Goal: Information Seeking & Learning: Learn about a topic

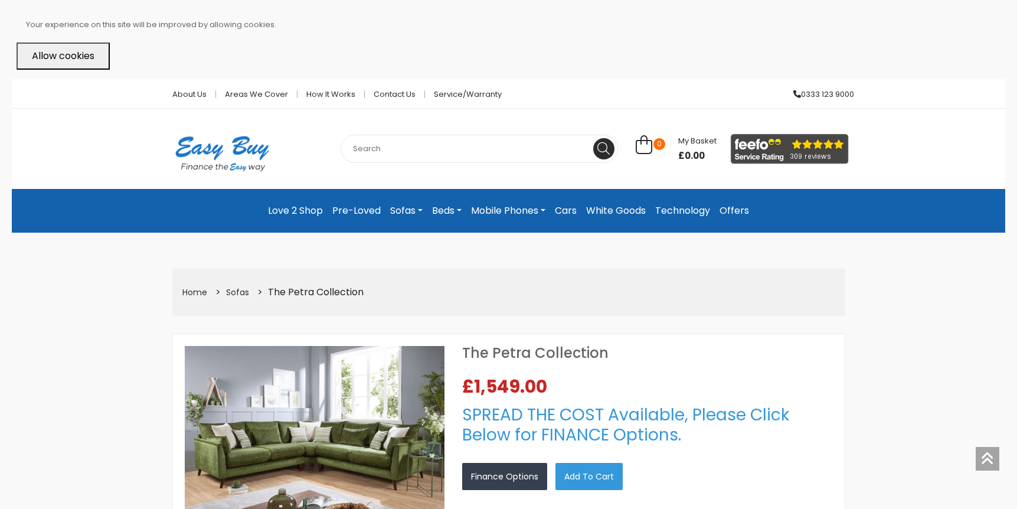
select select "104"
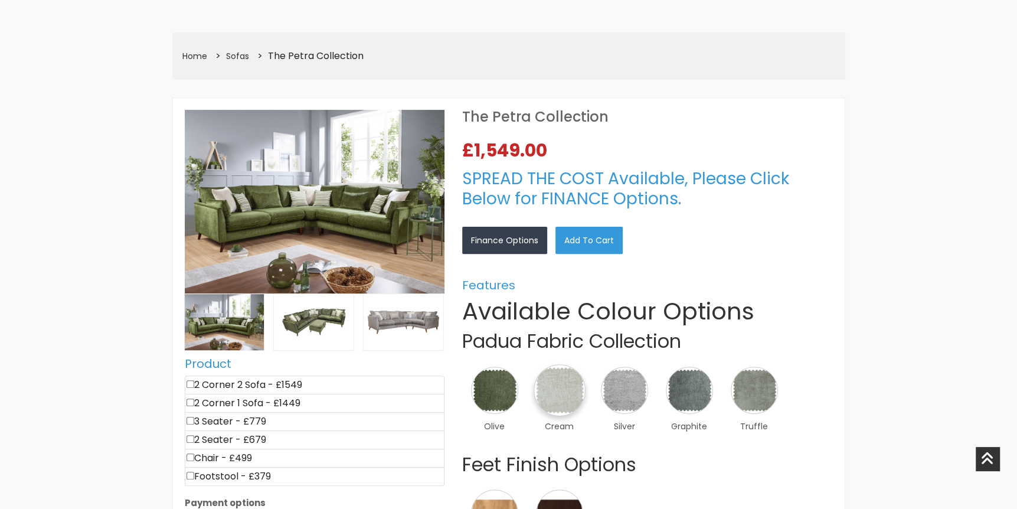
click at [551, 392] on img at bounding box center [559, 390] width 52 height 52
click at [0, 0] on link "×" at bounding box center [0, 0] width 0 height 0
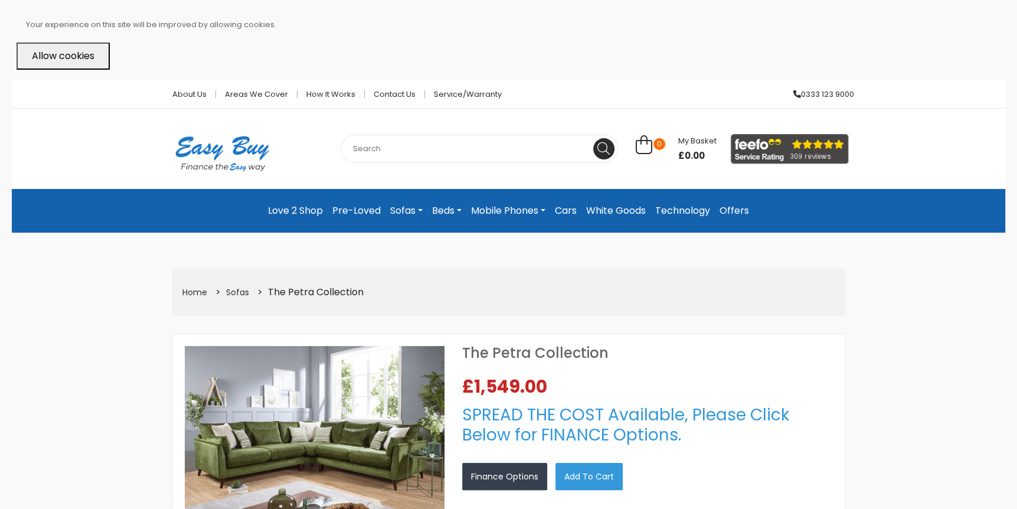
scroll to position [295, 0]
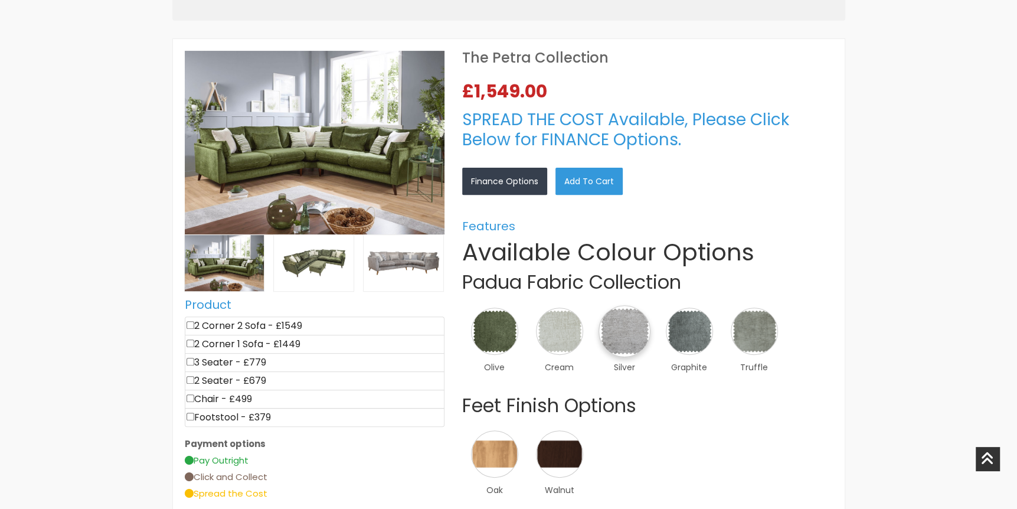
click at [621, 332] on img at bounding box center [624, 331] width 52 height 52
click at [0, 0] on link "×" at bounding box center [0, 0] width 0 height 0
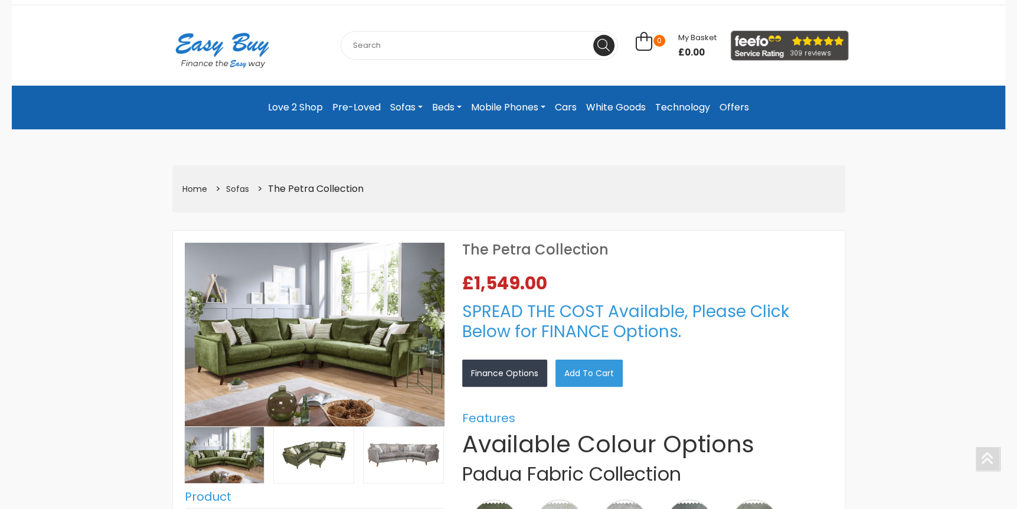
scroll to position [236, 0]
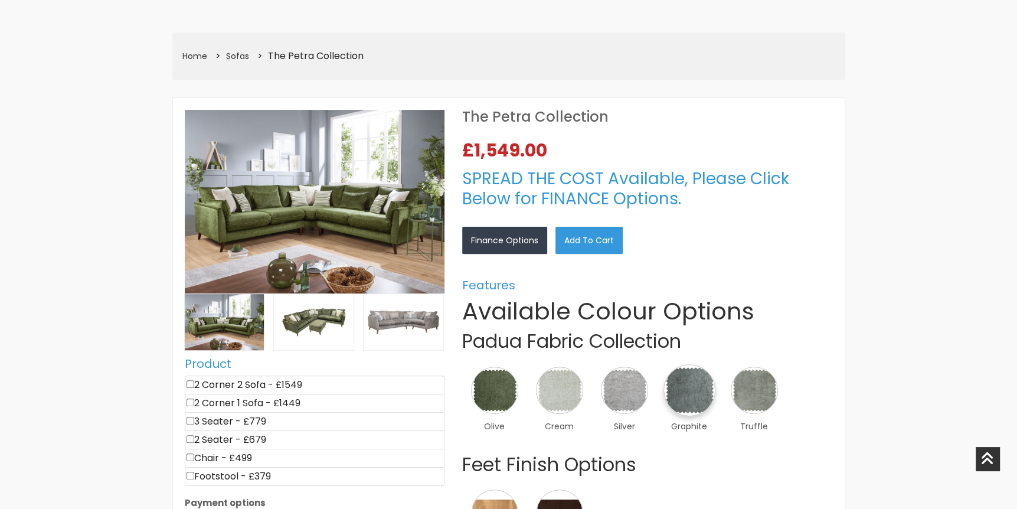
click at [683, 384] on img at bounding box center [689, 390] width 52 height 52
click at [0, 0] on link "×" at bounding box center [0, 0] width 0 height 0
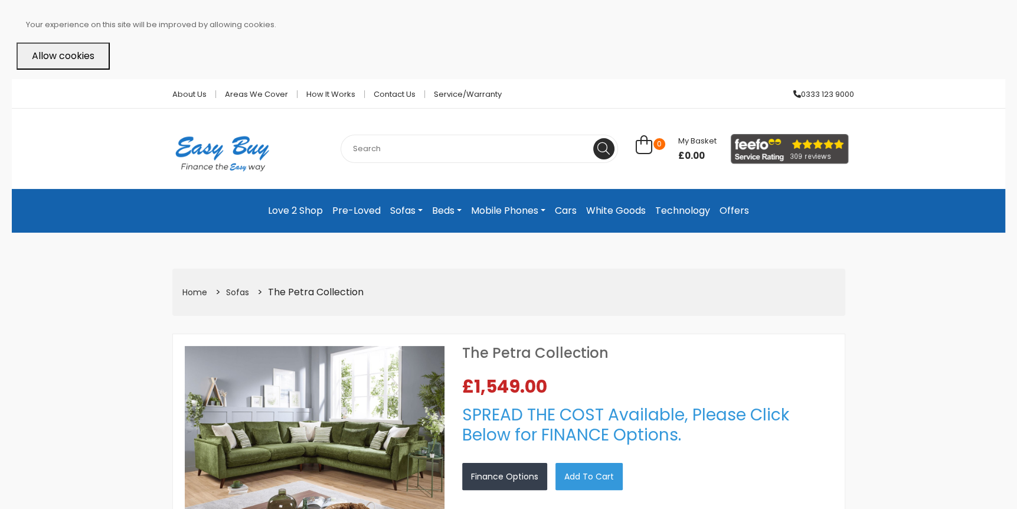
scroll to position [295, 0]
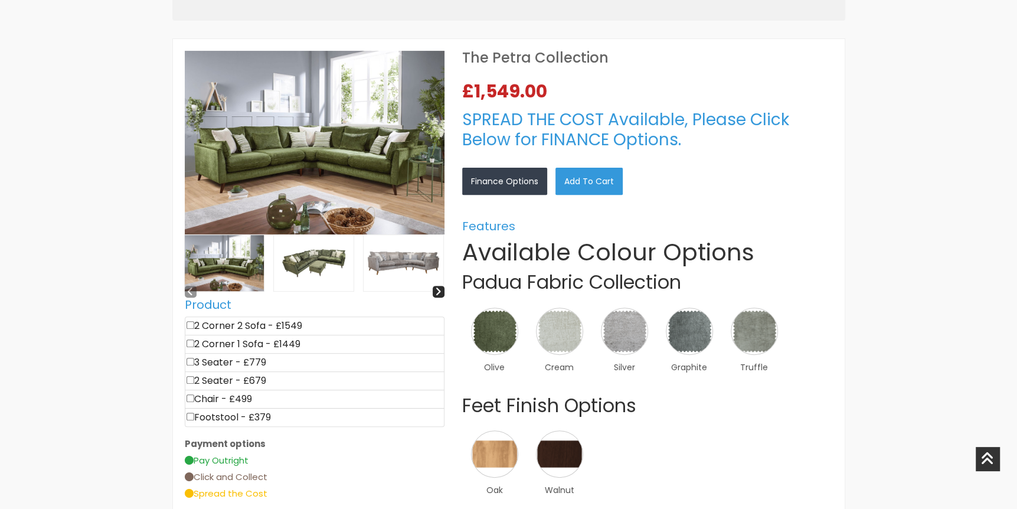
click at [398, 263] on img at bounding box center [403, 263] width 80 height 56
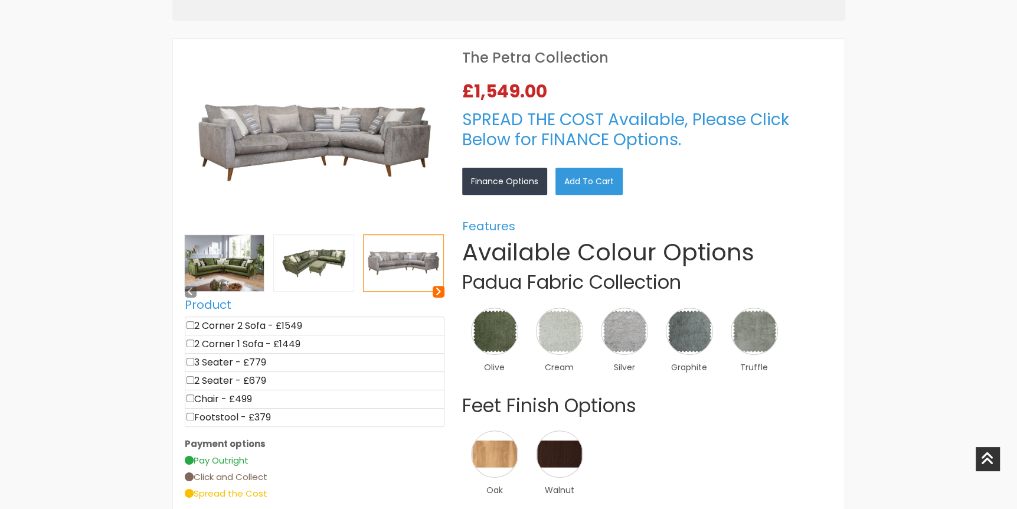
click at [434, 289] on div at bounding box center [439, 292] width 12 height 12
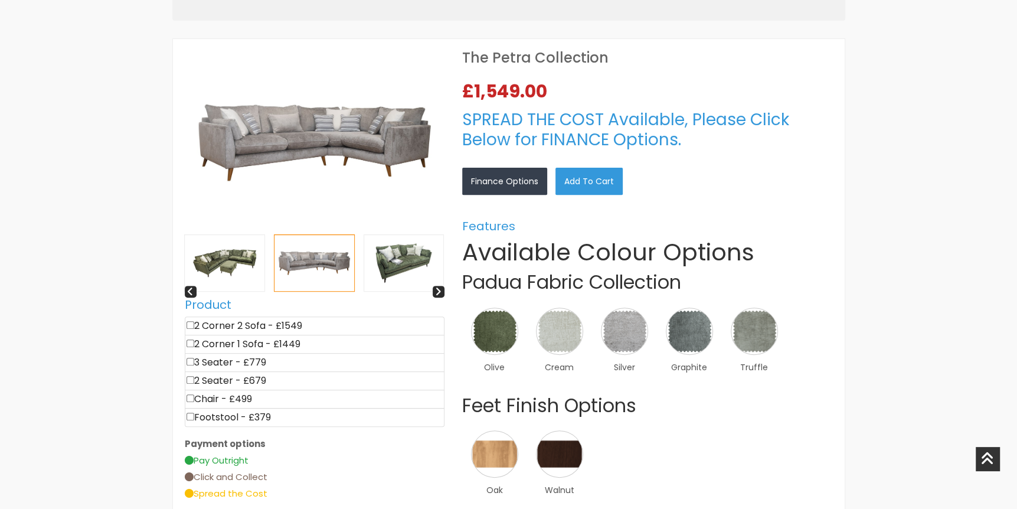
click at [420, 269] on img at bounding box center [404, 263] width 80 height 56
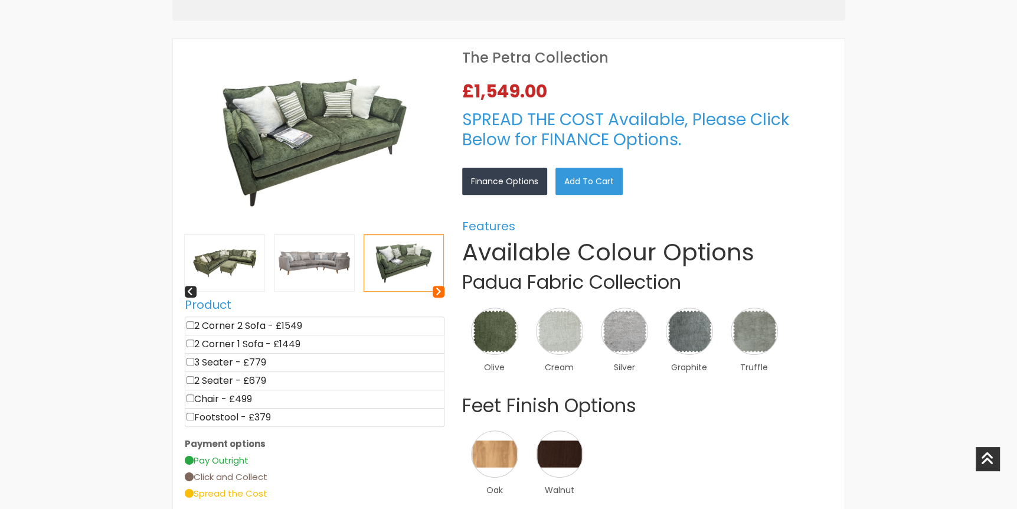
click at [436, 293] on icon at bounding box center [438, 291] width 6 height 10
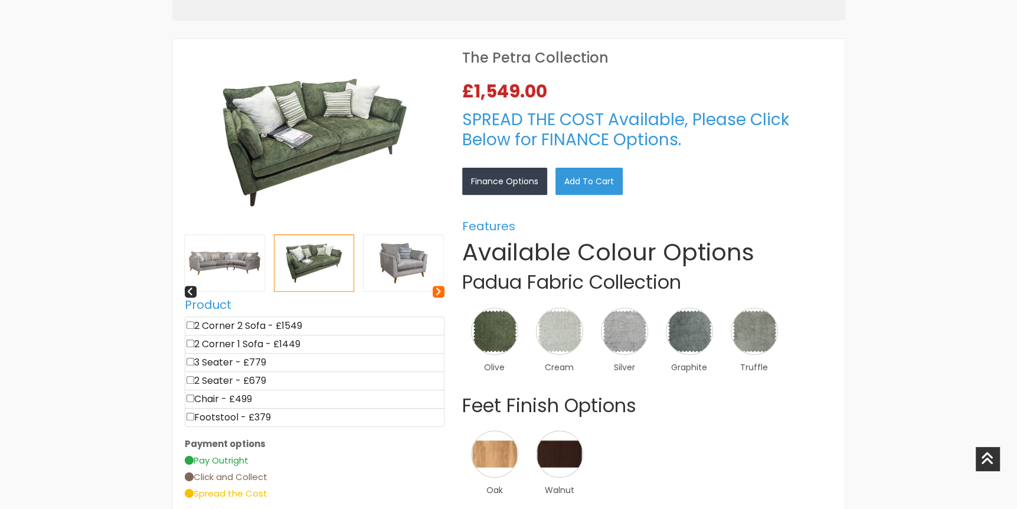
click at [436, 293] on icon at bounding box center [438, 291] width 6 height 10
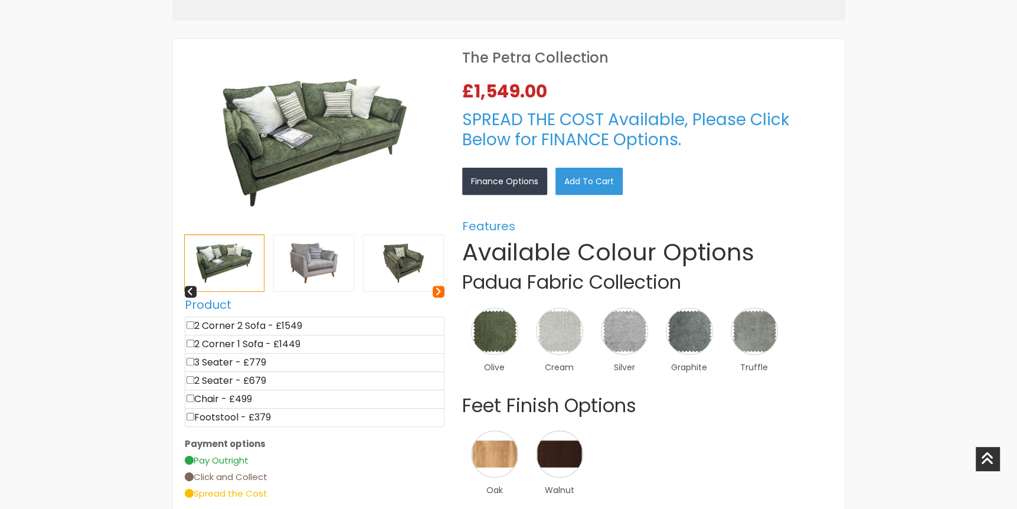
click at [436, 293] on icon at bounding box center [438, 291] width 6 height 10
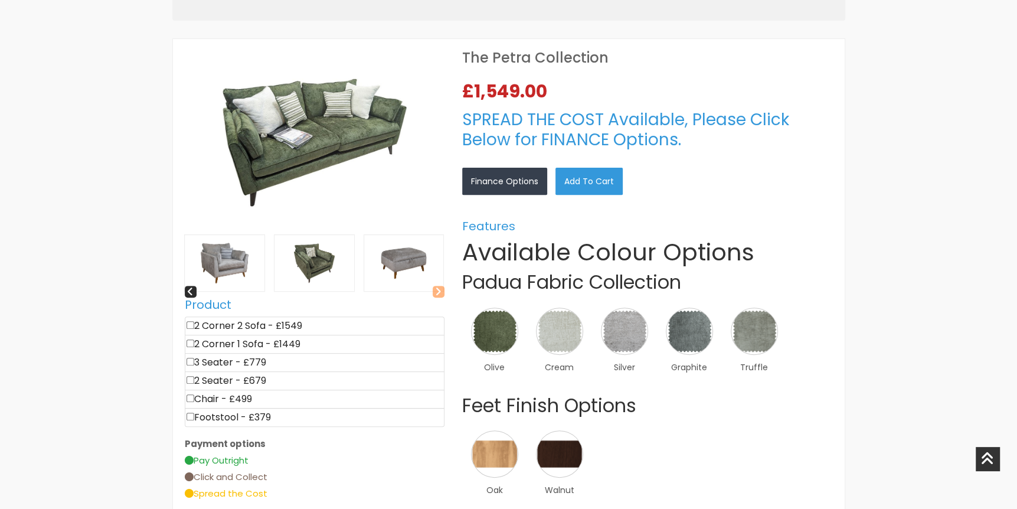
click at [436, 293] on icon at bounding box center [438, 291] width 6 height 10
click at [186, 341] on input"] "checkbox" at bounding box center [190, 343] width 8 height 8
checkbox input"] "true"
type input "1449"
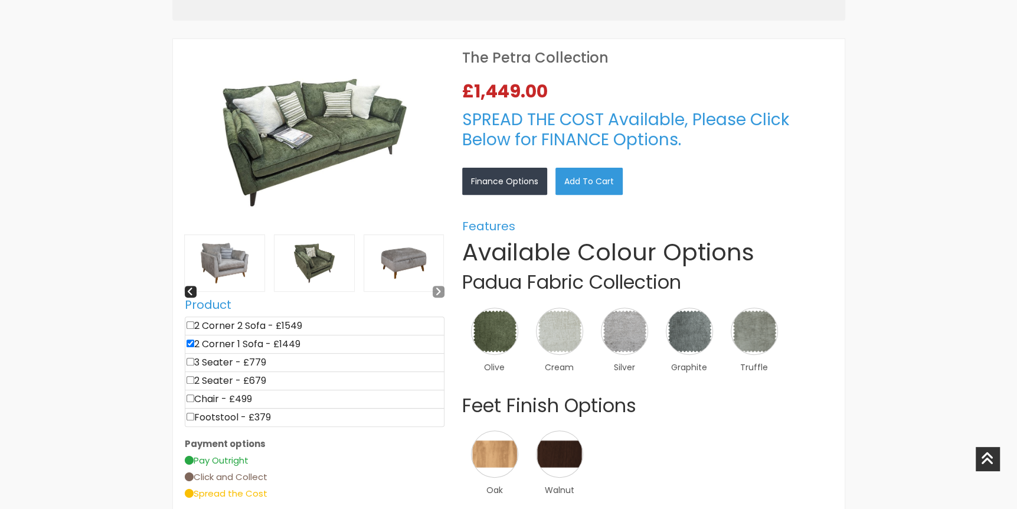
click at [317, 268] on img at bounding box center [314, 263] width 80 height 56
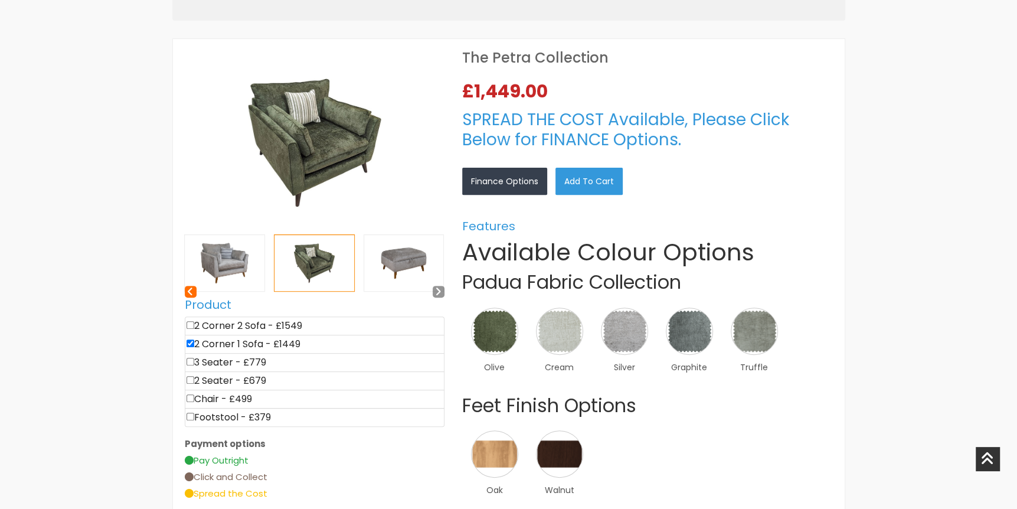
click at [193, 289] on div at bounding box center [191, 292] width 12 height 12
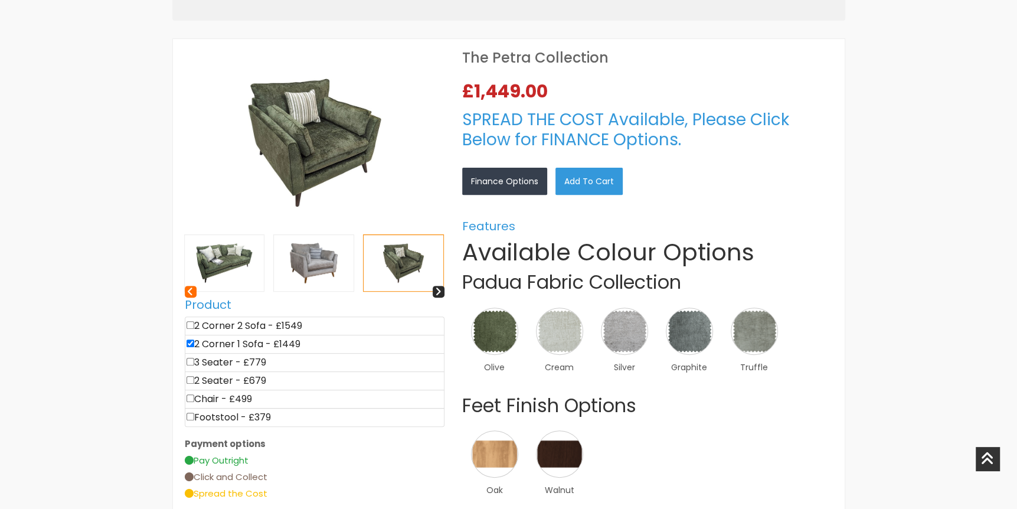
click at [193, 289] on div at bounding box center [191, 292] width 12 height 12
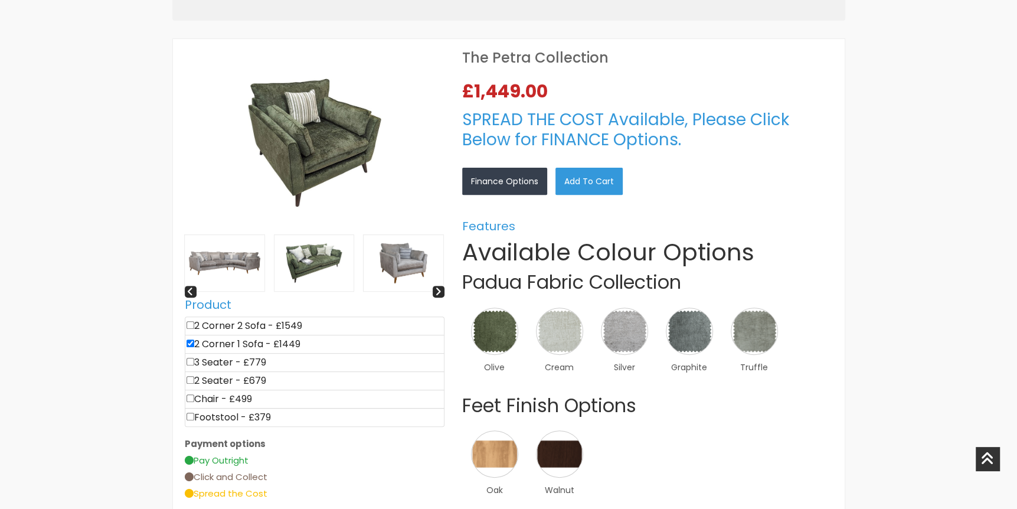
click at [224, 276] on img at bounding box center [225, 263] width 80 height 56
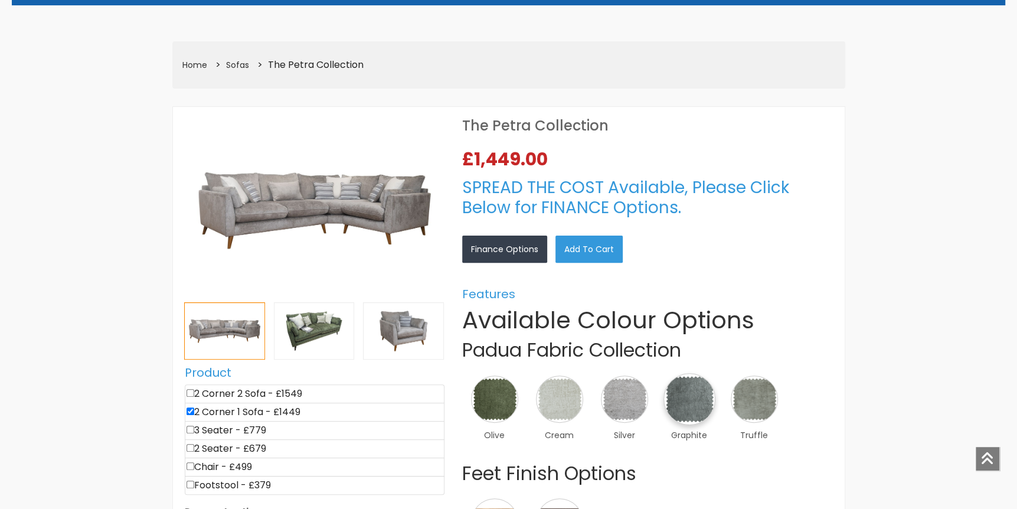
scroll to position [236, 0]
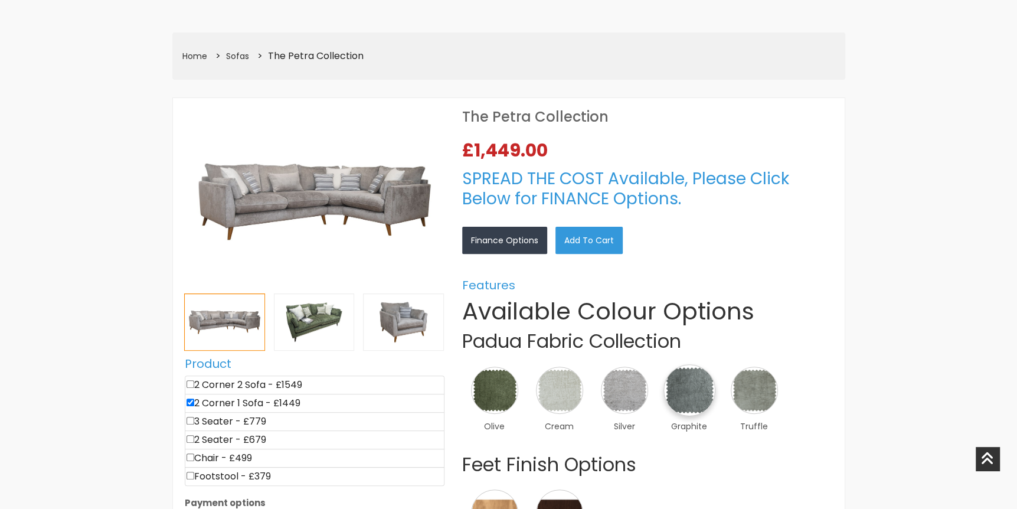
click at [682, 376] on img at bounding box center [689, 390] width 52 height 52
click at [0, 0] on link "×" at bounding box center [0, 0] width 0 height 0
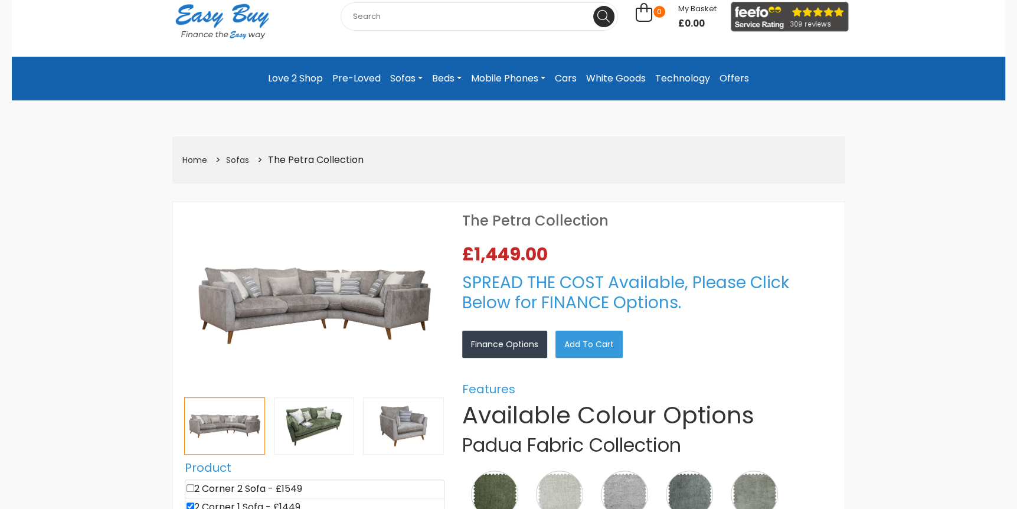
scroll to position [236, 0]
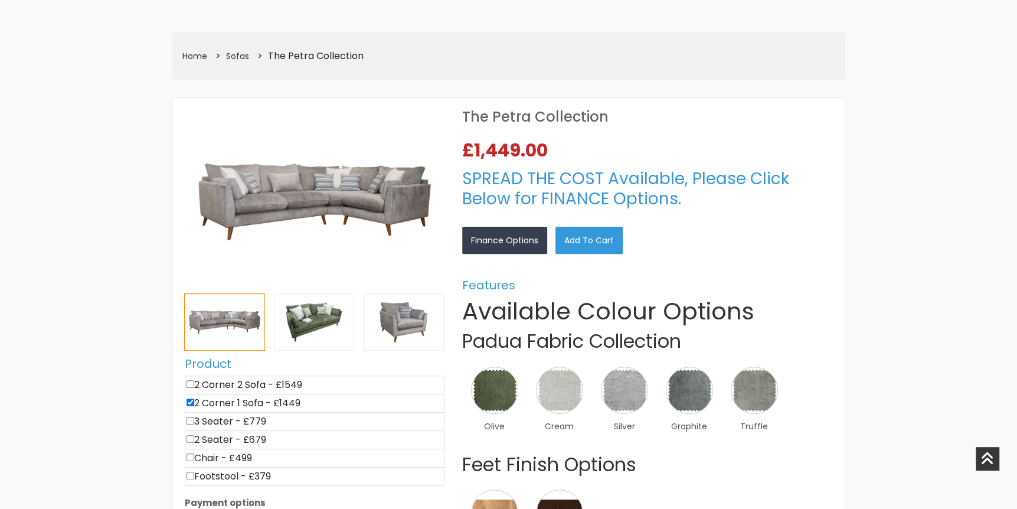
click at [364, 192] on img at bounding box center [315, 202] width 260 height 184
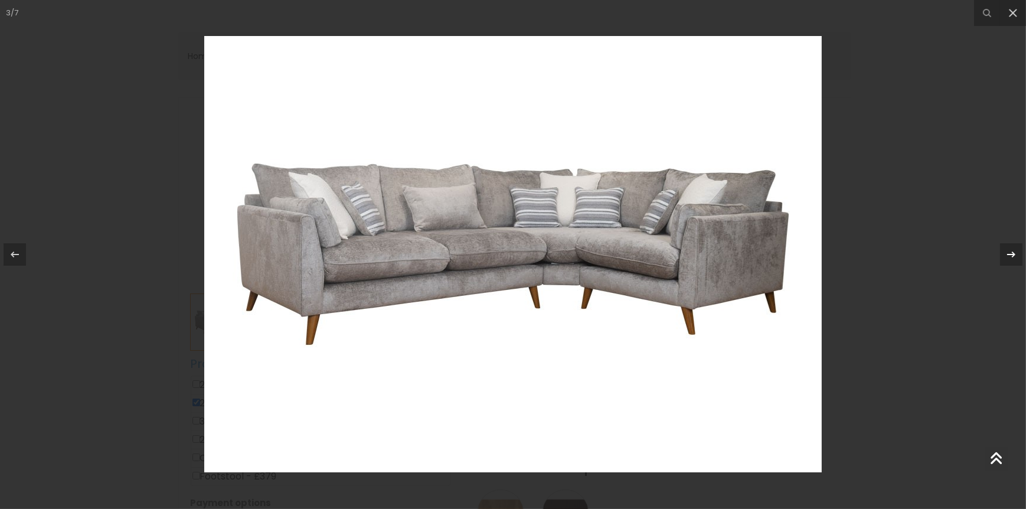
click at [1011, 250] on icon at bounding box center [1011, 254] width 14 height 14
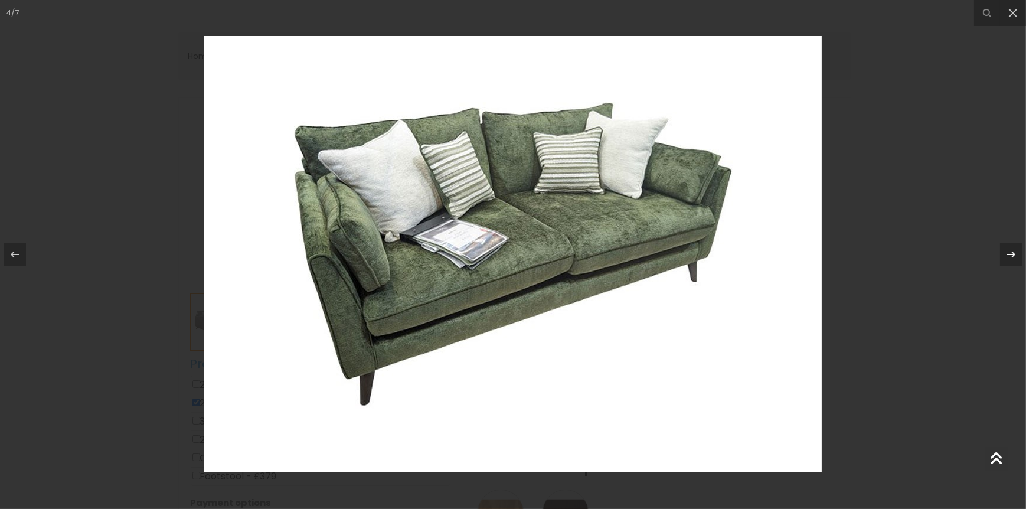
click at [1011, 250] on icon at bounding box center [1011, 254] width 14 height 14
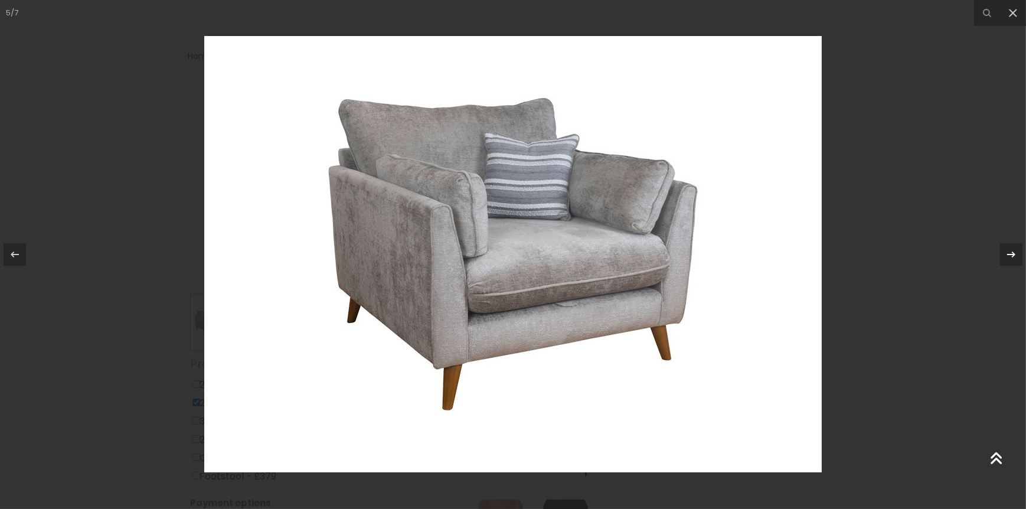
click at [1011, 250] on icon at bounding box center [1011, 254] width 14 height 14
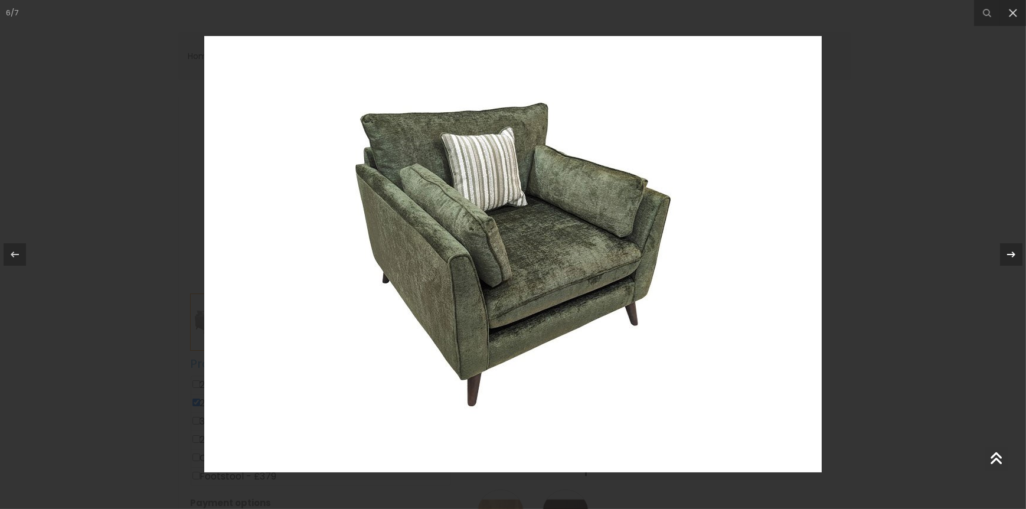
click at [1011, 250] on icon at bounding box center [1011, 254] width 14 height 14
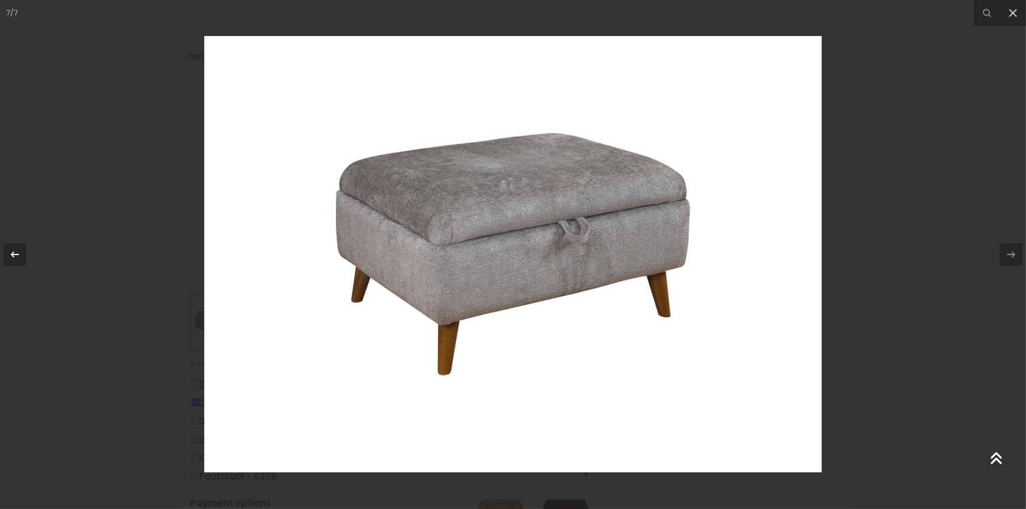
click at [14, 260] on icon at bounding box center [15, 254] width 14 height 14
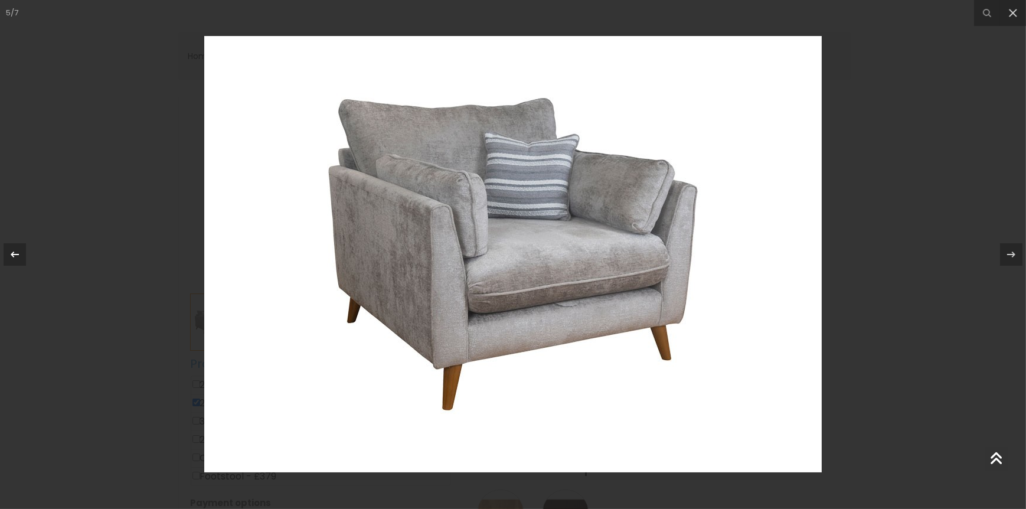
click at [14, 260] on icon at bounding box center [15, 254] width 14 height 14
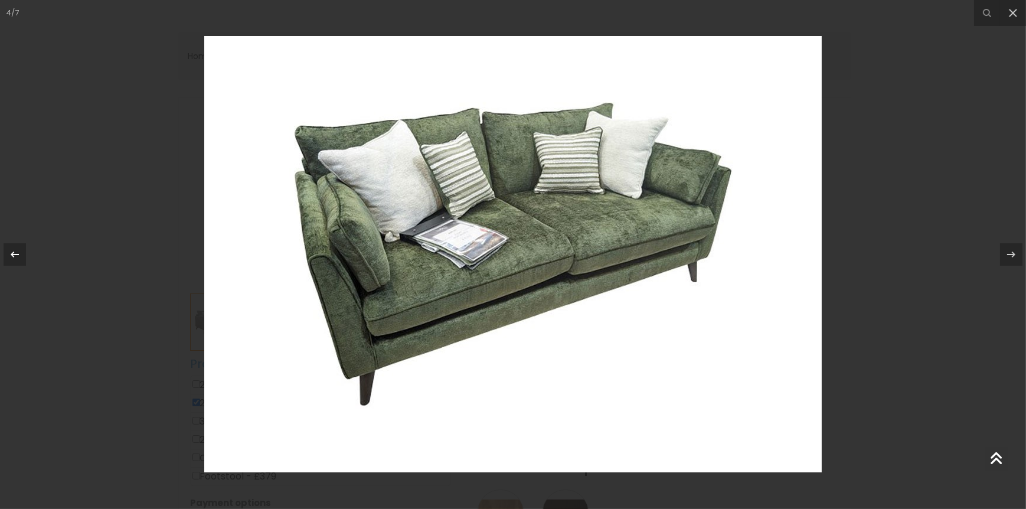
click at [14, 260] on icon at bounding box center [15, 254] width 14 height 14
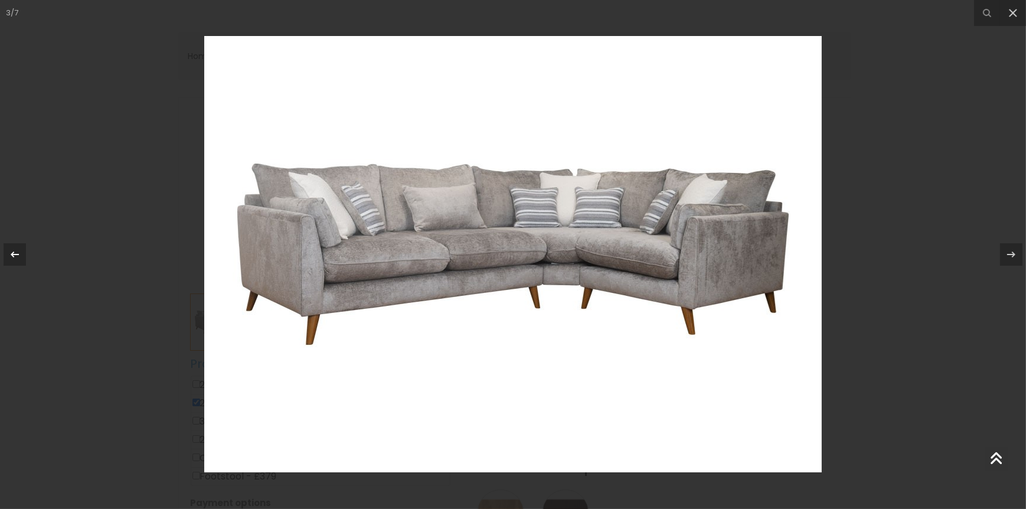
click at [14, 260] on icon at bounding box center [15, 254] width 14 height 14
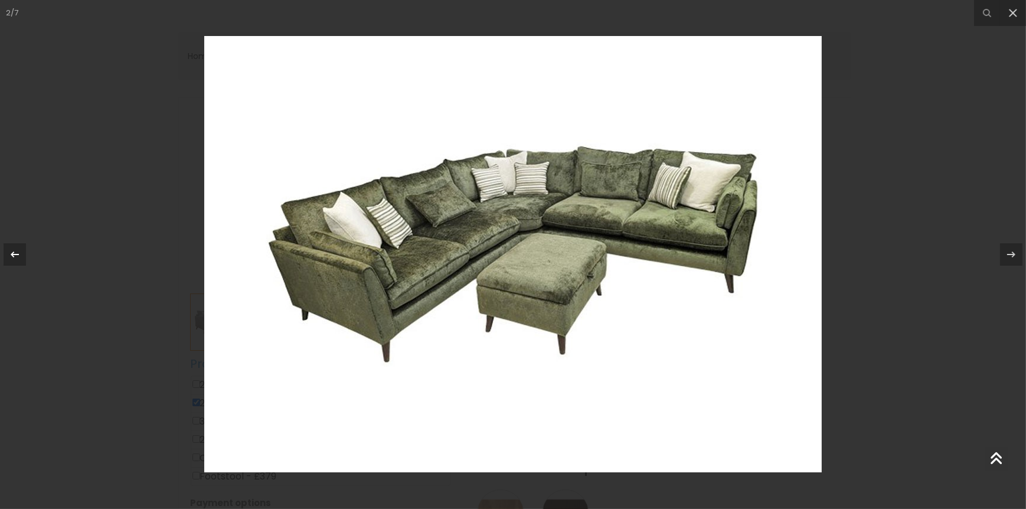
click at [14, 260] on icon at bounding box center [15, 254] width 14 height 14
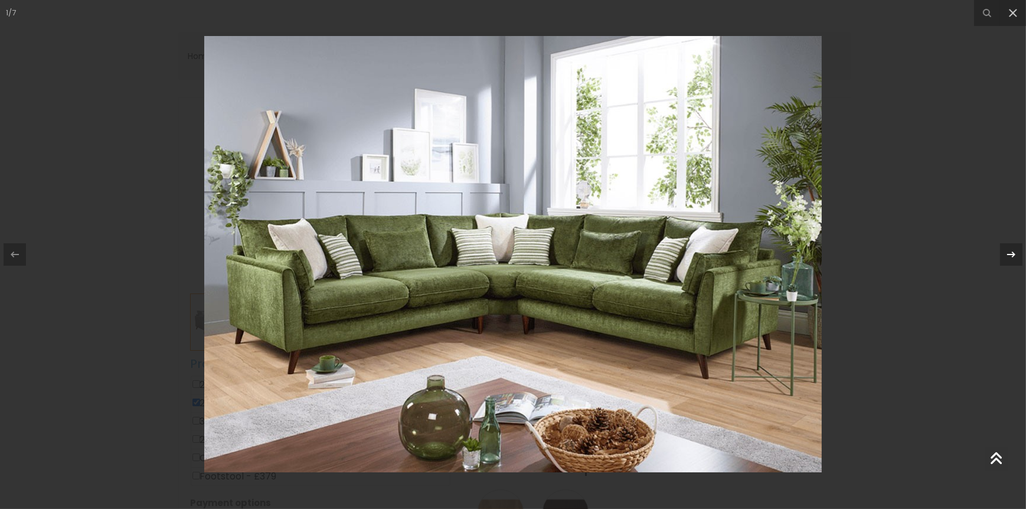
click at [1014, 254] on icon at bounding box center [1011, 254] width 8 height 6
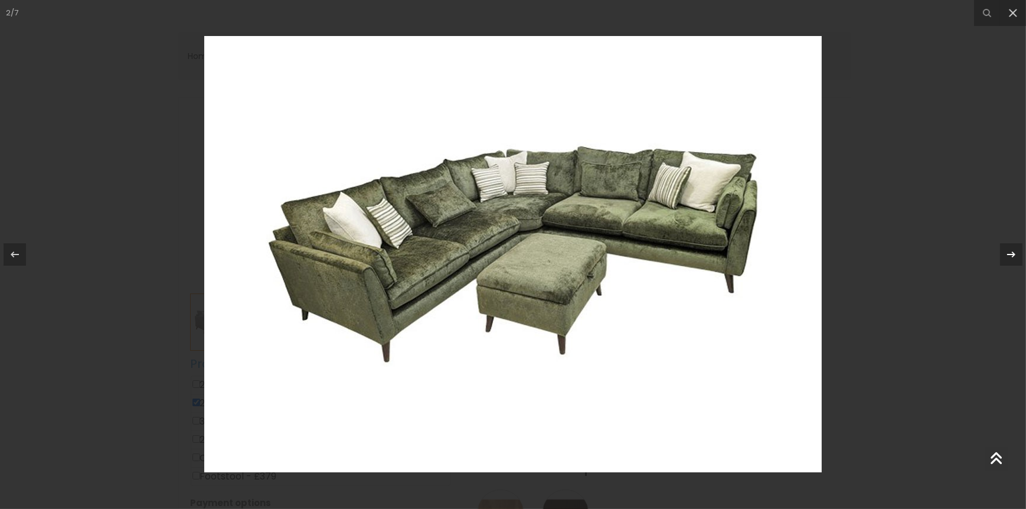
click at [1014, 254] on icon at bounding box center [1011, 254] width 8 height 6
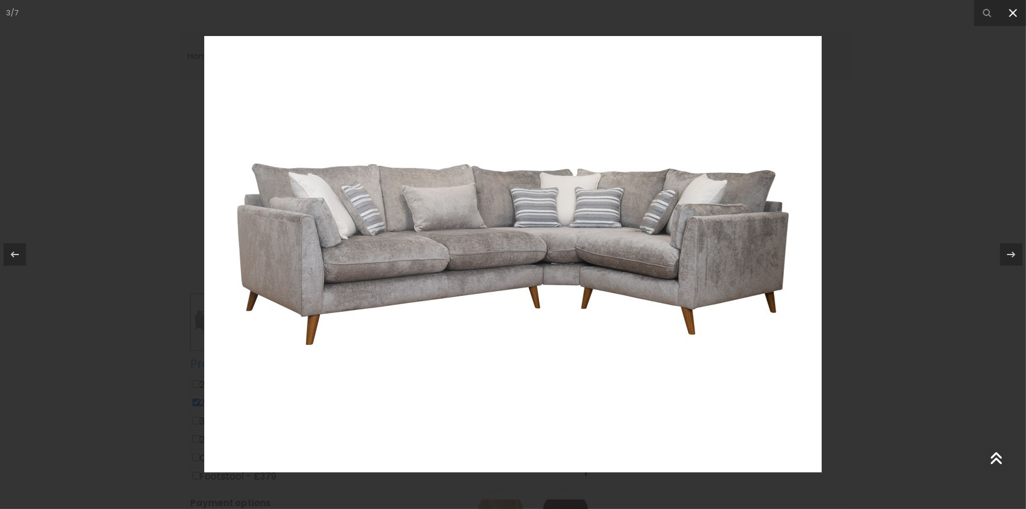
click at [1011, 11] on icon at bounding box center [1012, 13] width 8 height 8
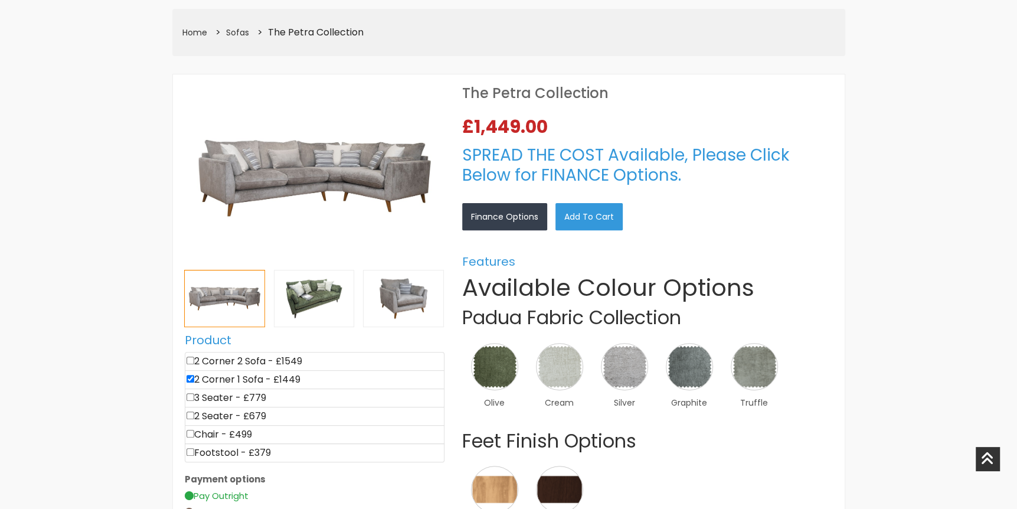
scroll to position [177, 0]
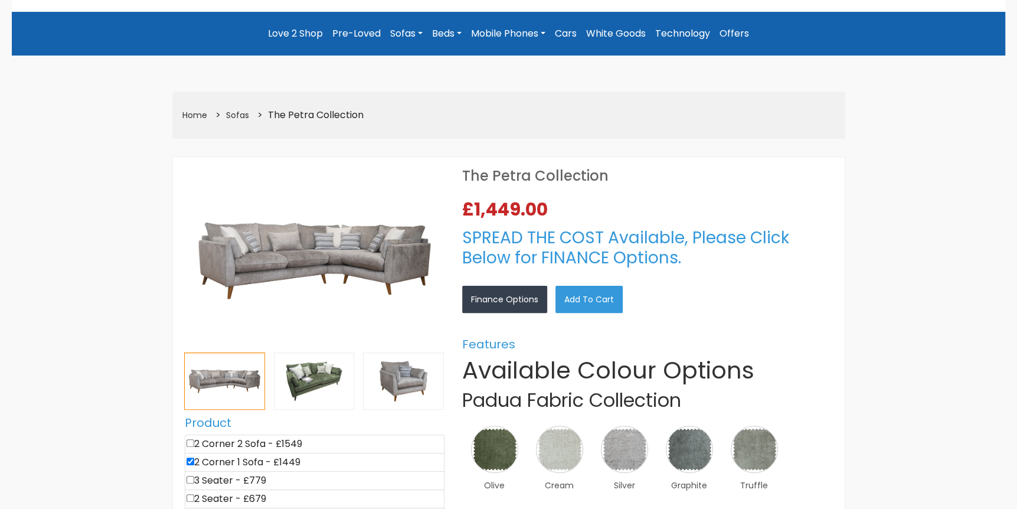
click at [356, 251] on img at bounding box center [315, 261] width 260 height 184
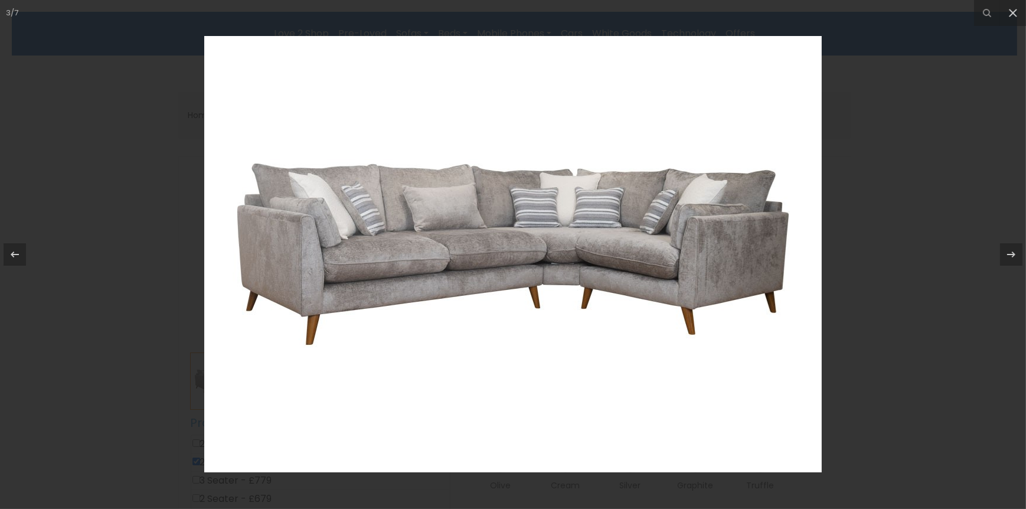
click at [896, 255] on div at bounding box center [513, 254] width 1026 height 509
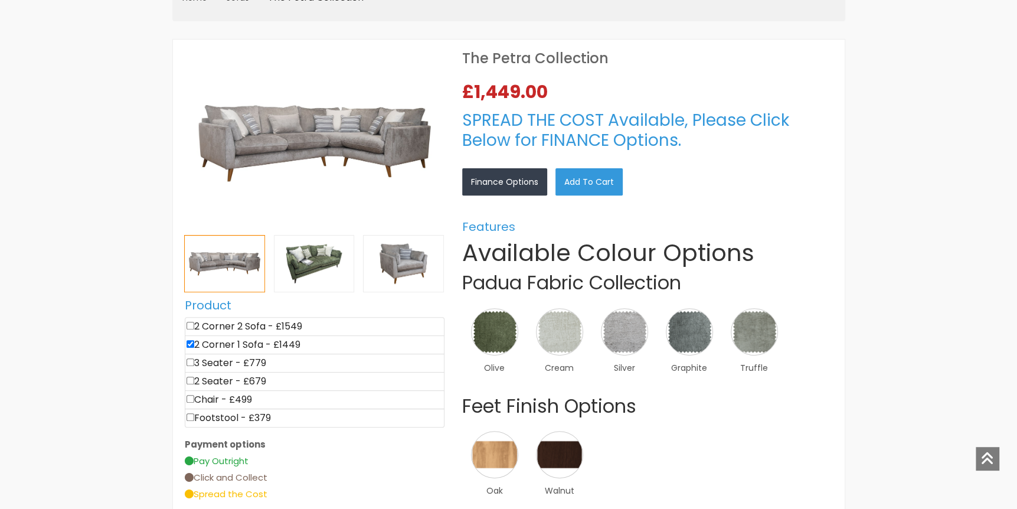
scroll to position [295, 0]
click at [369, 151] on img at bounding box center [315, 143] width 260 height 184
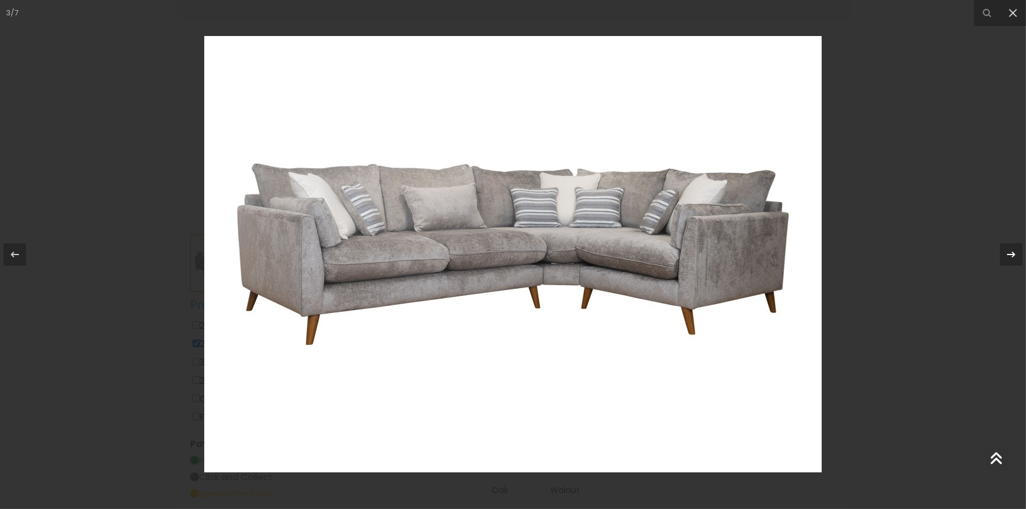
click at [1014, 251] on icon at bounding box center [1011, 254] width 14 height 14
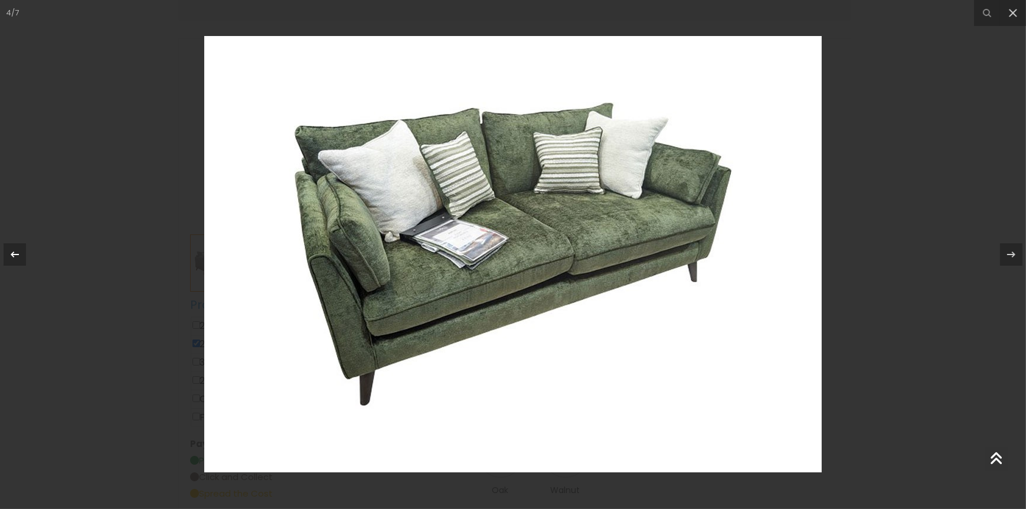
click at [15, 254] on icon at bounding box center [15, 254] width 8 height 6
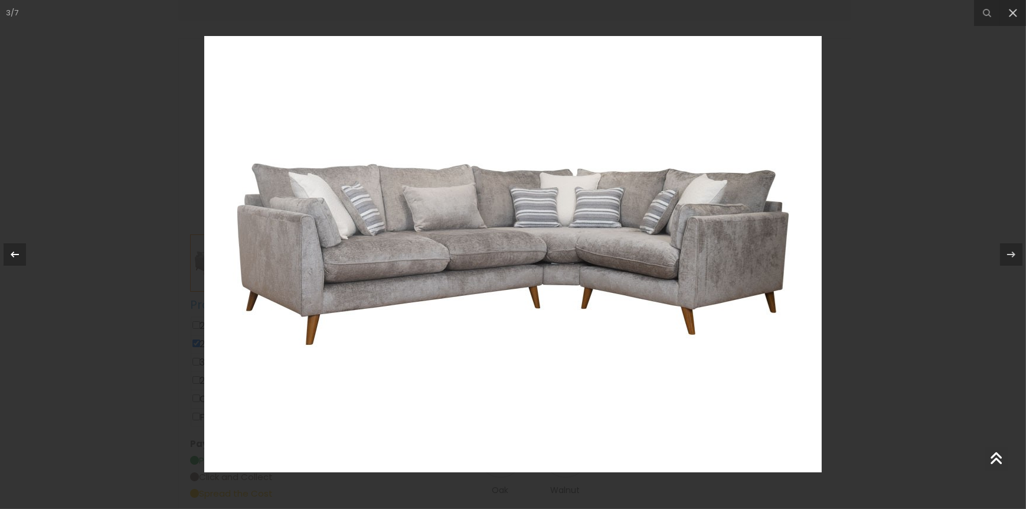
click at [18, 253] on icon at bounding box center [15, 254] width 14 height 14
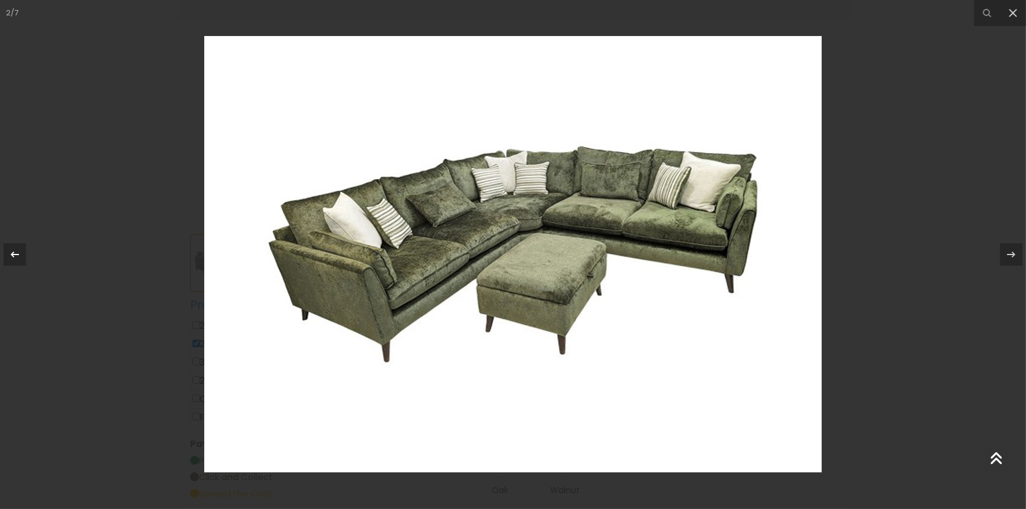
click at [18, 253] on icon at bounding box center [15, 254] width 14 height 14
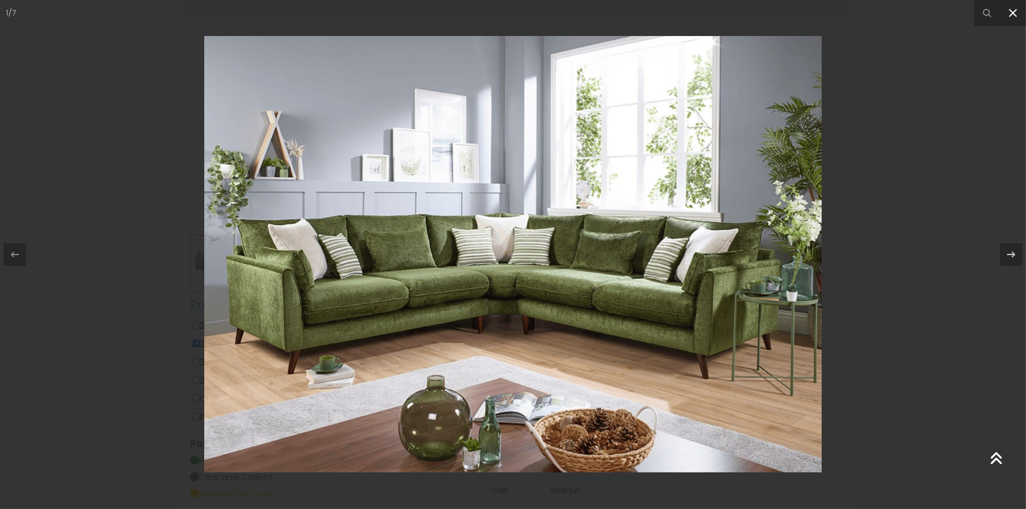
click at [1013, 15] on icon at bounding box center [1012, 13] width 14 height 14
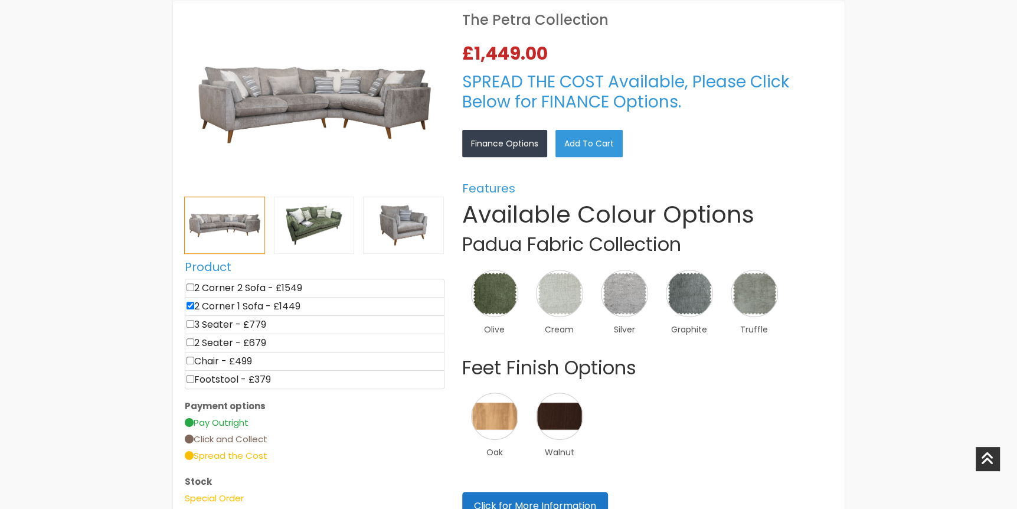
scroll to position [354, 0]
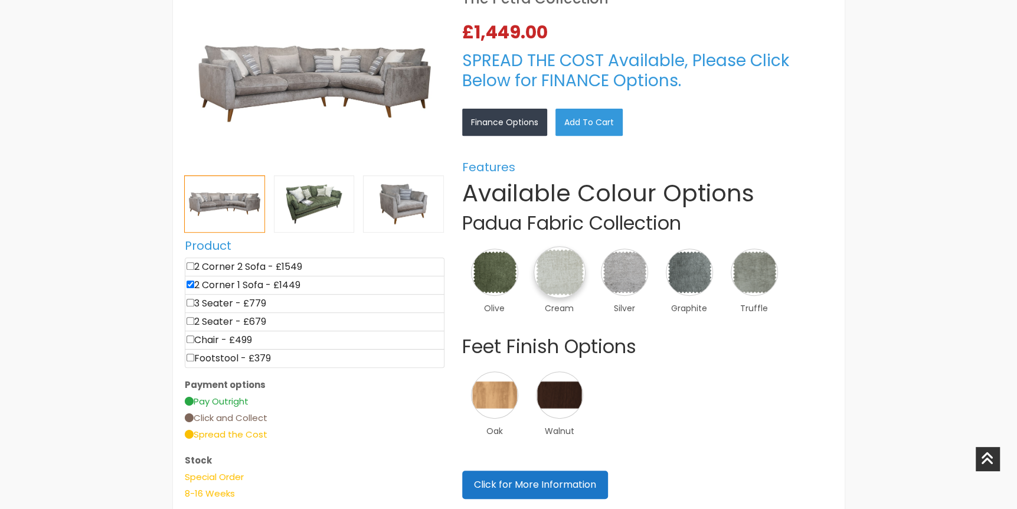
click at [570, 267] on img at bounding box center [559, 272] width 52 height 52
click at [0, 0] on div "×" at bounding box center [0, 0] width 0 height 0
click at [0, 0] on link "×" at bounding box center [0, 0] width 0 height 0
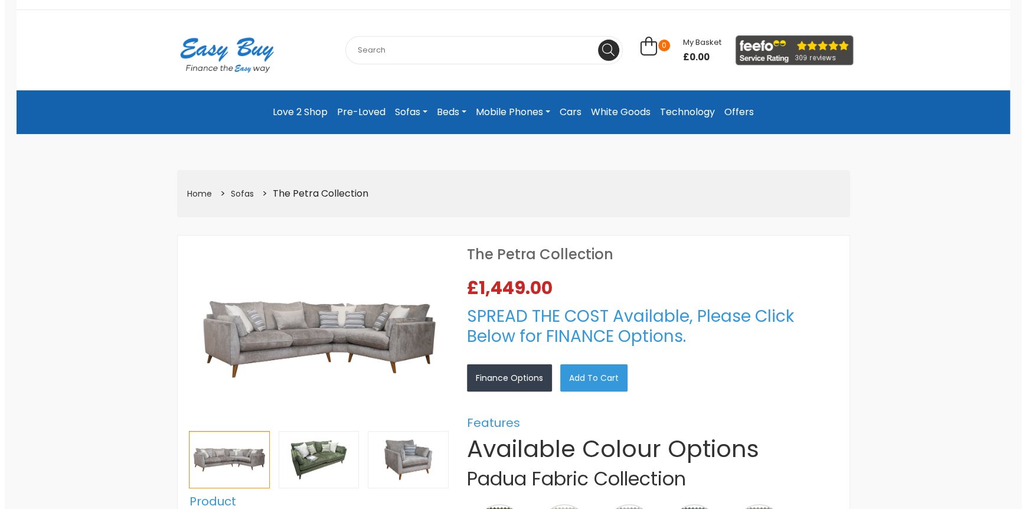
scroll to position [177, 0]
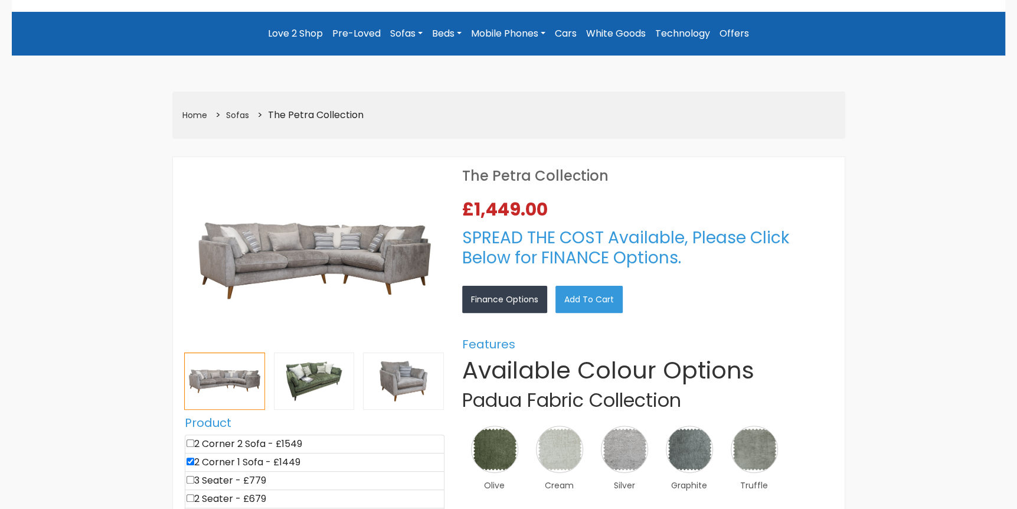
click at [333, 267] on img at bounding box center [315, 261] width 260 height 184
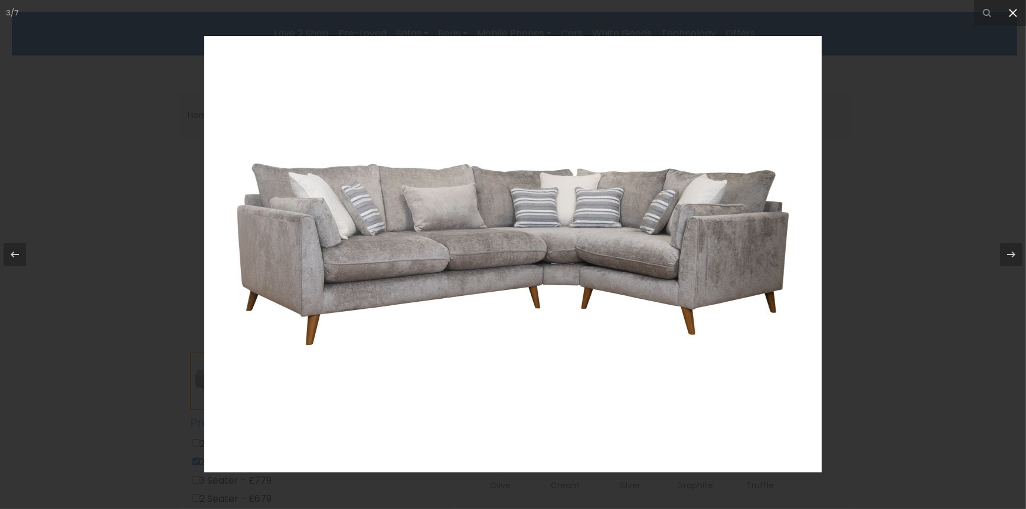
click at [1015, 20] on button at bounding box center [1013, 13] width 26 height 26
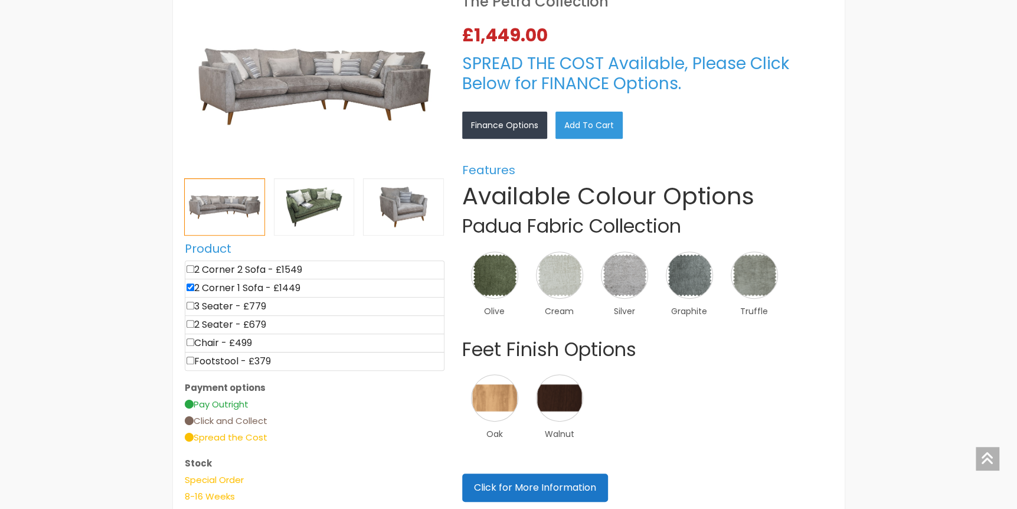
scroll to position [354, 0]
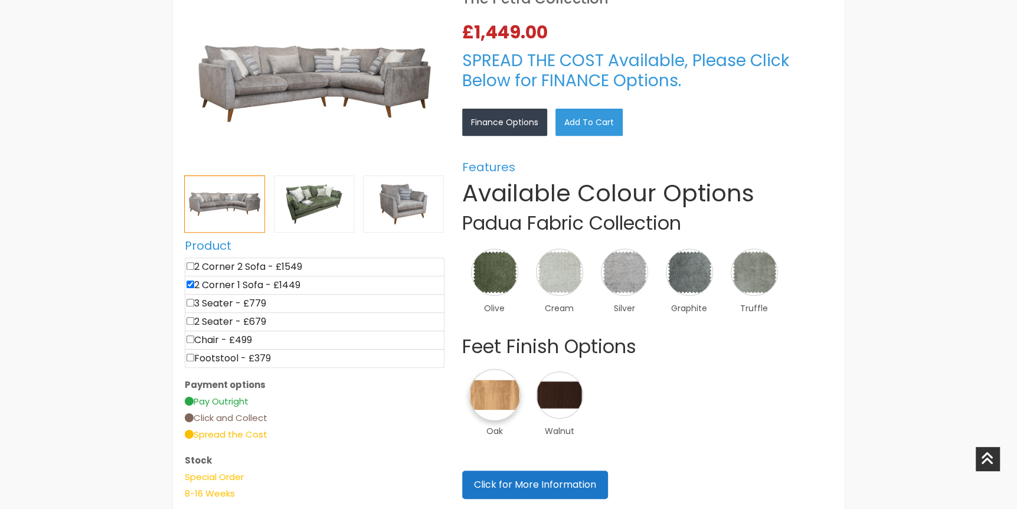
click at [491, 403] on img at bounding box center [495, 395] width 52 height 52
click at [551, 394] on img at bounding box center [559, 395] width 52 height 52
click at [489, 397] on img at bounding box center [495, 395] width 52 height 52
click at [556, 401] on img at bounding box center [559, 395] width 52 height 52
click at [502, 404] on img at bounding box center [495, 395] width 52 height 52
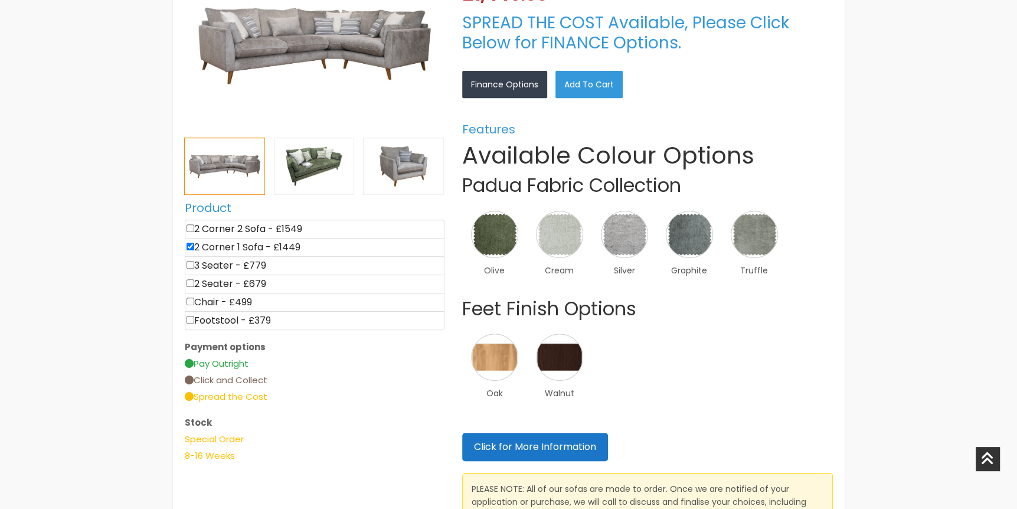
scroll to position [413, 0]
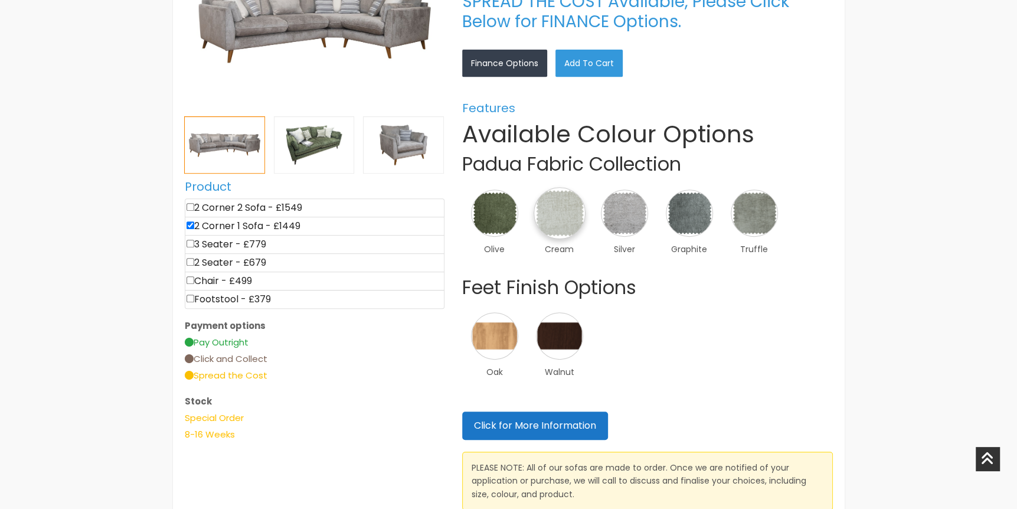
click at [555, 218] on img at bounding box center [559, 213] width 52 height 52
click at [0, 0] on div "×" at bounding box center [0, 0] width 0 height 0
click at [0, 0] on link "×" at bounding box center [0, 0] width 0 height 0
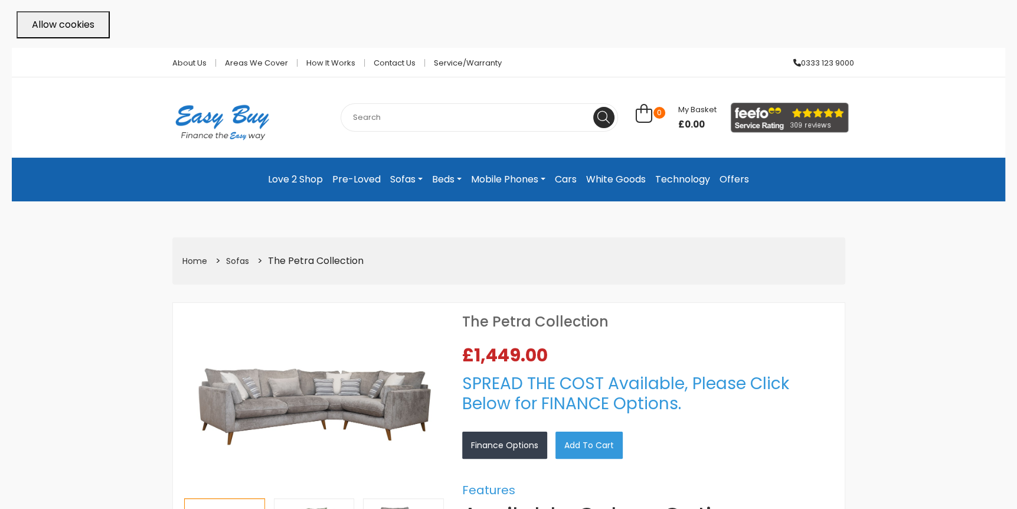
scroll to position [59, 0]
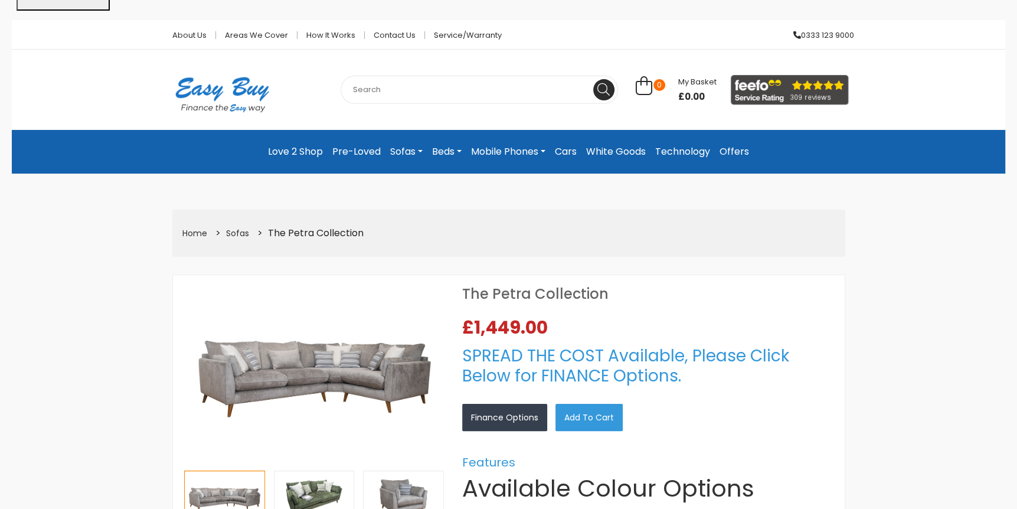
click at [253, 368] on img at bounding box center [315, 379] width 260 height 184
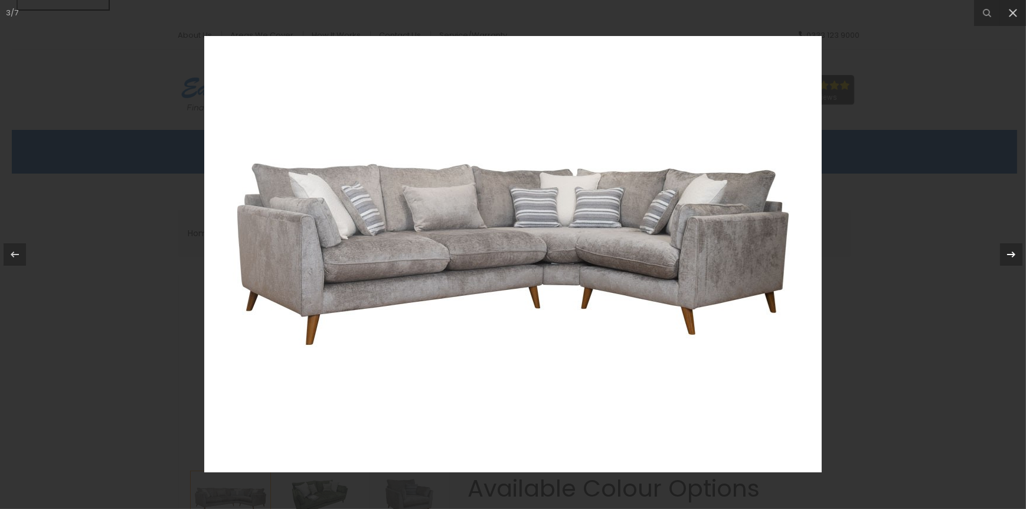
click at [1004, 257] on icon at bounding box center [1011, 254] width 14 height 14
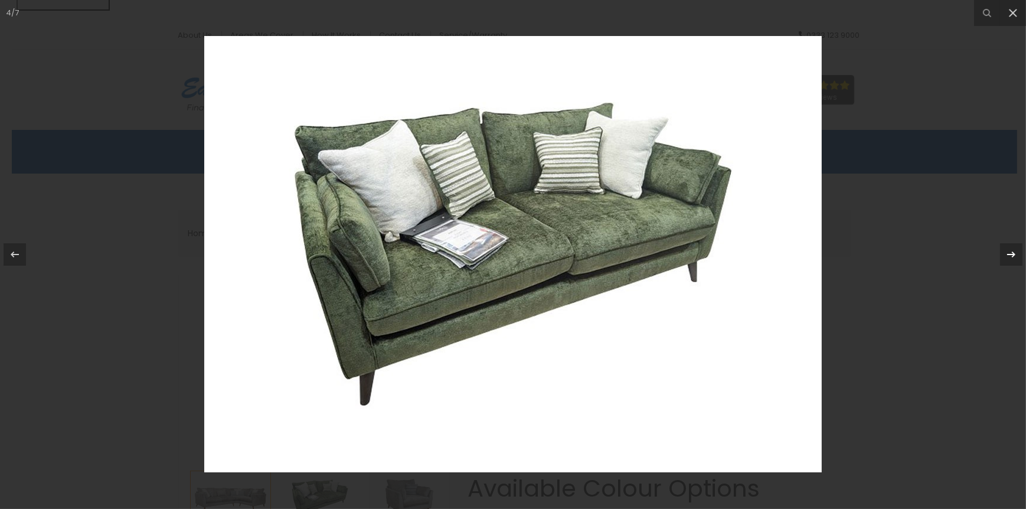
click at [1004, 257] on icon at bounding box center [1011, 254] width 14 height 14
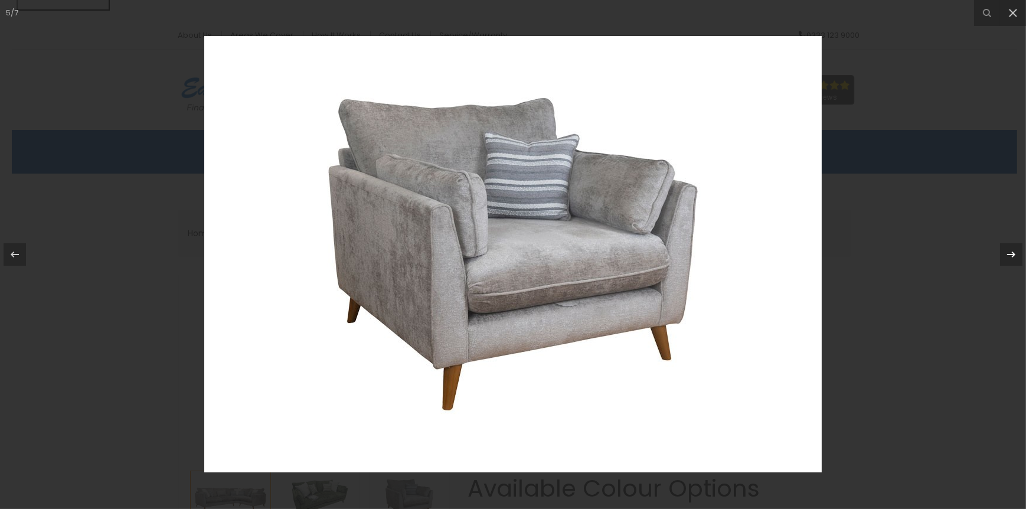
click at [1004, 257] on icon at bounding box center [1011, 254] width 14 height 14
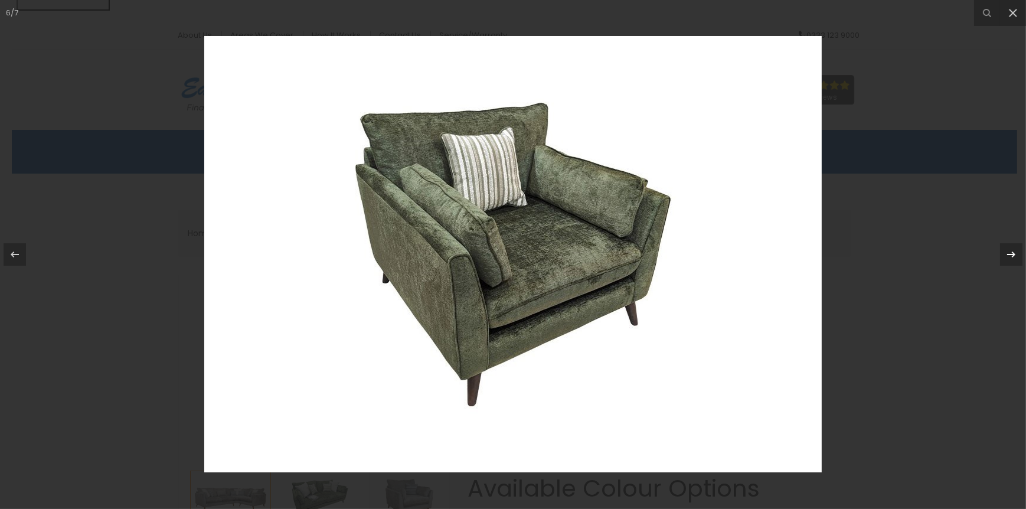
click at [1004, 257] on icon at bounding box center [1011, 254] width 14 height 14
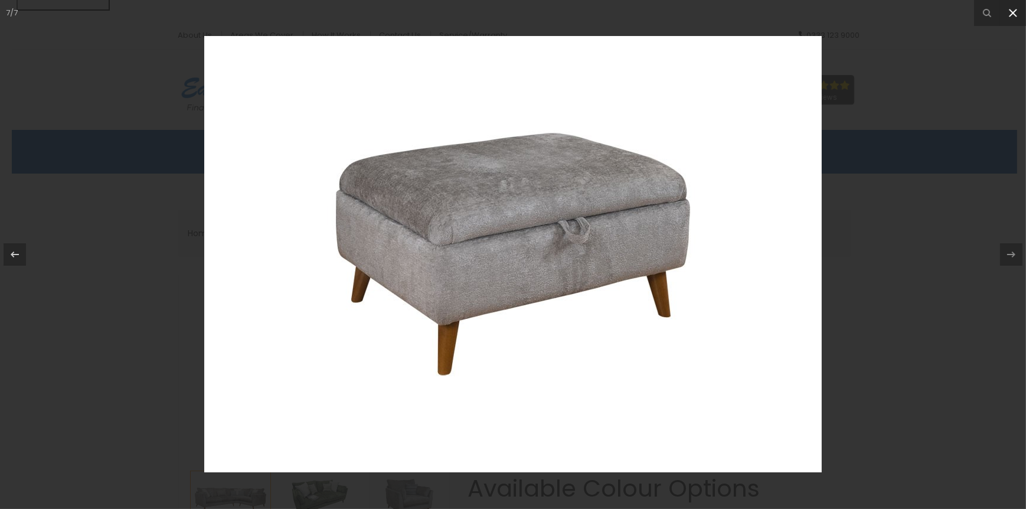
drag, startPoint x: 1016, startPoint y: 12, endPoint x: 1015, endPoint y: 18, distance: 5.9
click at [1016, 12] on icon at bounding box center [1012, 13] width 14 height 14
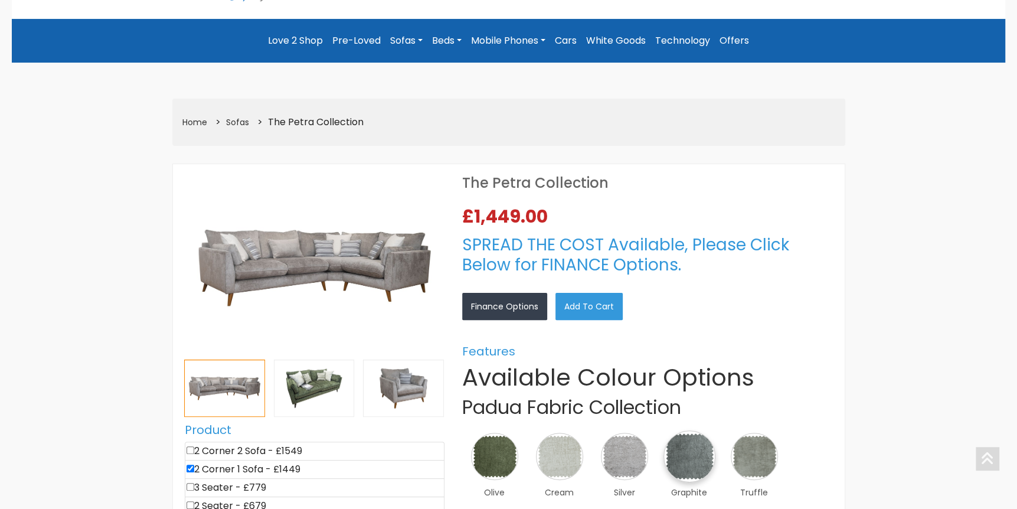
scroll to position [236, 0]
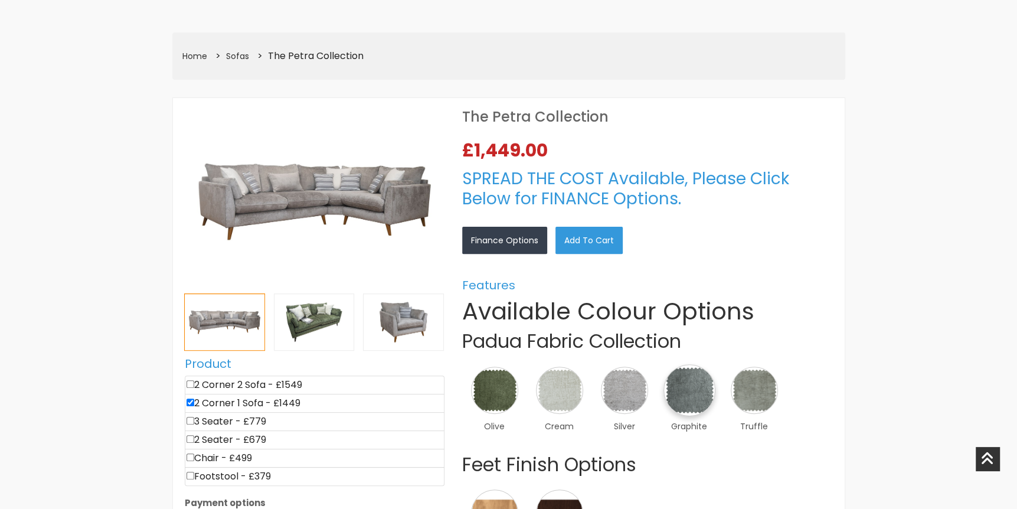
click at [674, 389] on img at bounding box center [689, 390] width 52 height 52
click at [0, 0] on link "×" at bounding box center [0, 0] width 0 height 0
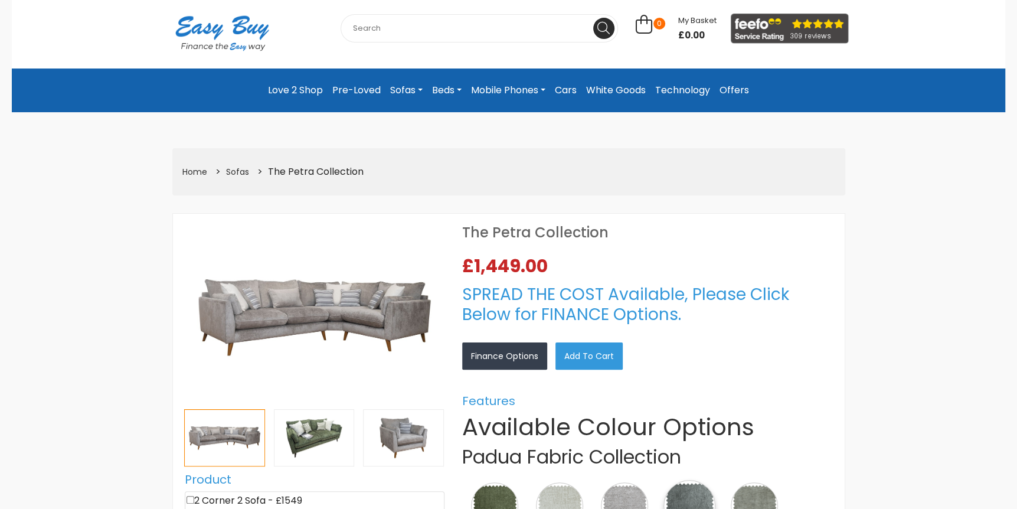
scroll to position [236, 0]
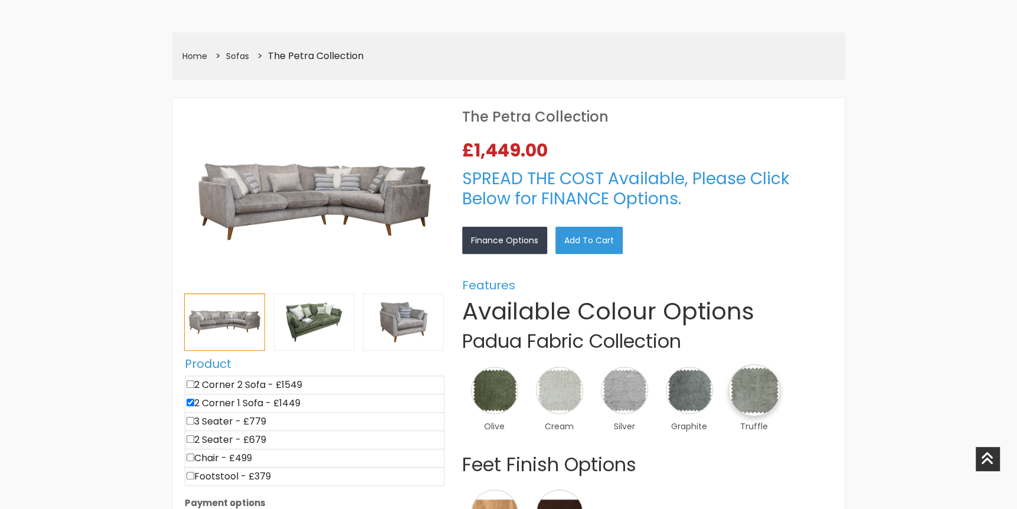
click at [767, 399] on img at bounding box center [754, 390] width 52 height 52
click at [0, 0] on link "×" at bounding box center [0, 0] width 0 height 0
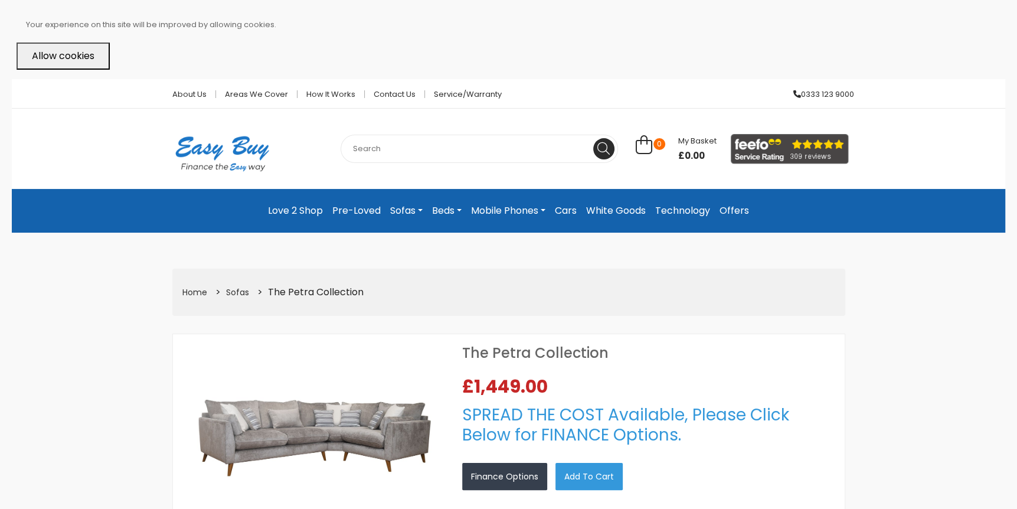
scroll to position [236, 0]
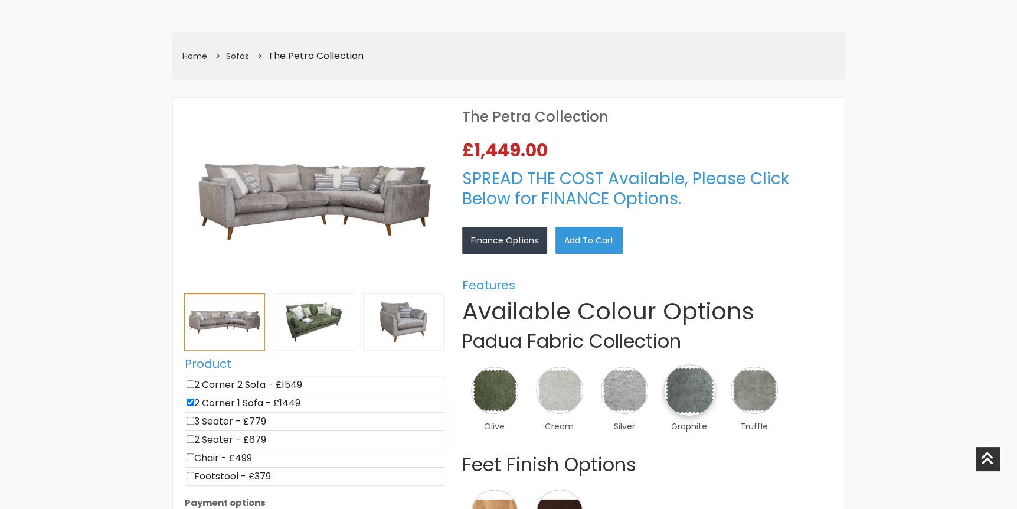
click at [686, 397] on img at bounding box center [689, 390] width 52 height 52
click at [0, 0] on link "×" at bounding box center [0, 0] width 0 height 0
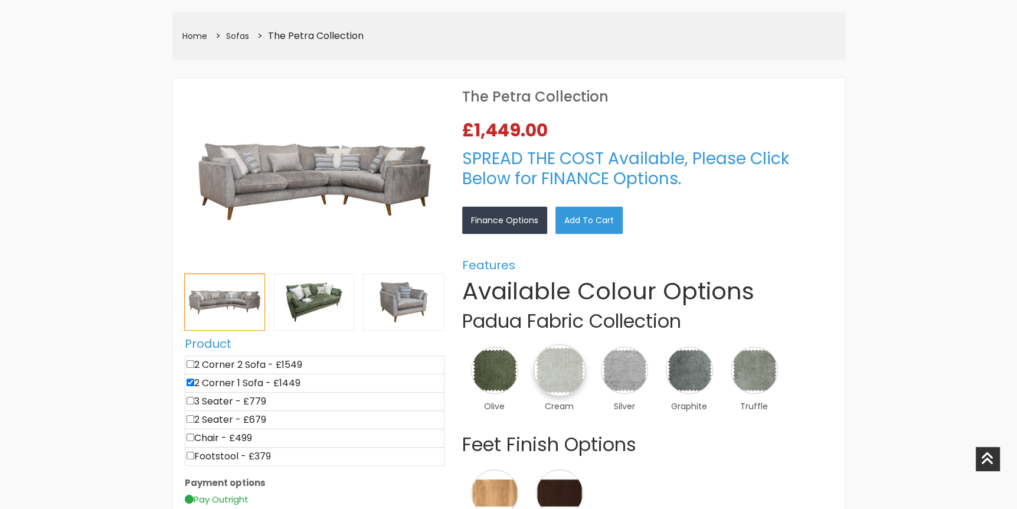
scroll to position [236, 0]
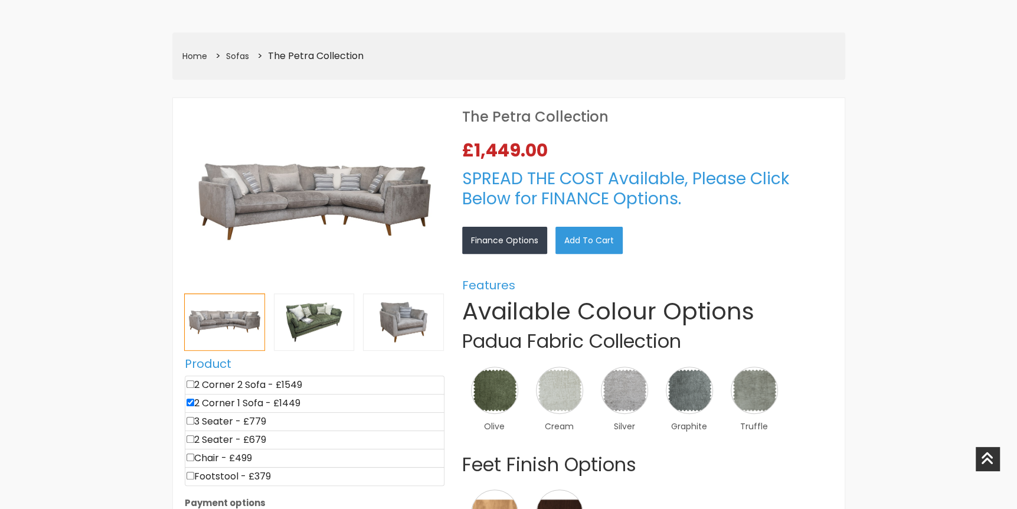
click at [191, 386] on input"] "checkbox" at bounding box center [190, 384] width 8 height 8
checkbox input"] "true"
type input "2998"
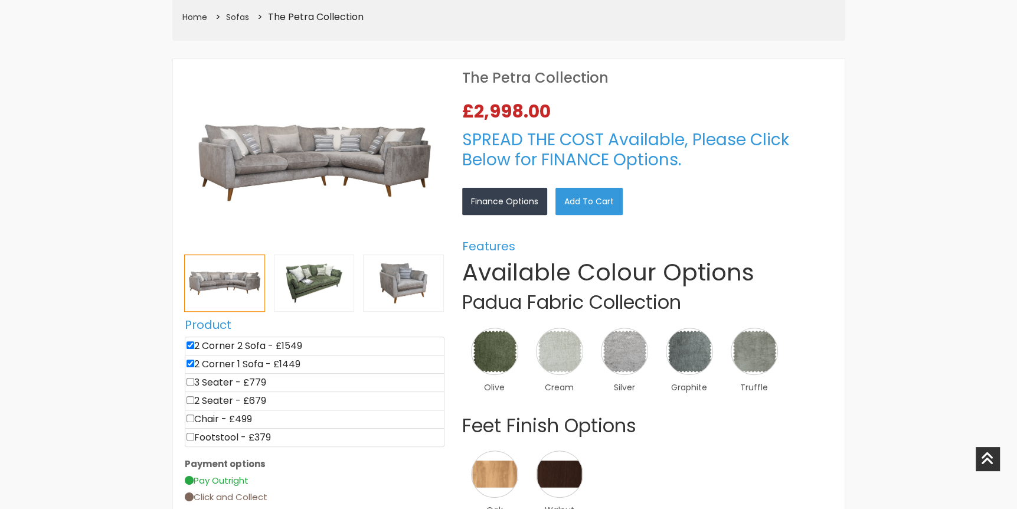
scroll to position [295, 0]
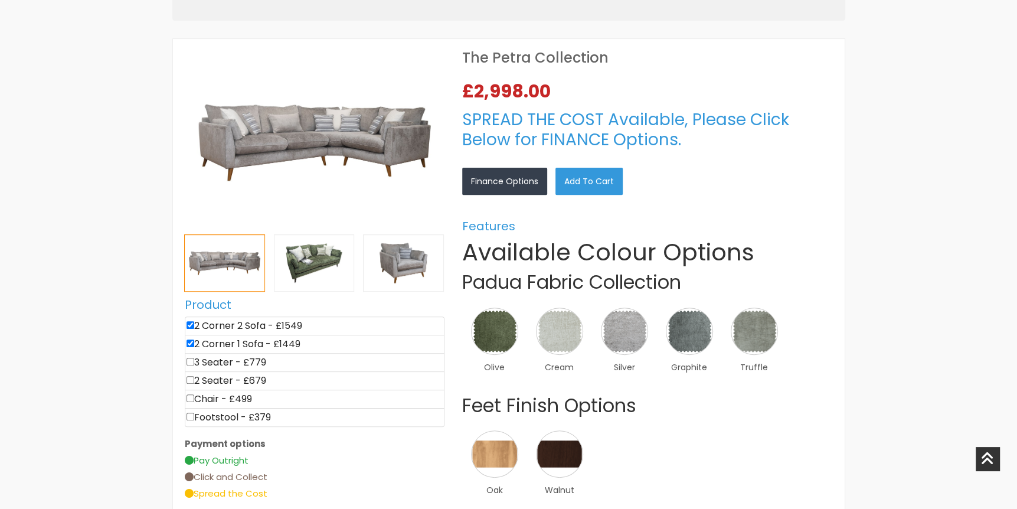
click at [188, 342] on input"] "checkbox" at bounding box center [190, 343] width 8 height 8
checkbox input"] "false"
type input "1549"
click at [408, 135] on img at bounding box center [315, 143] width 260 height 184
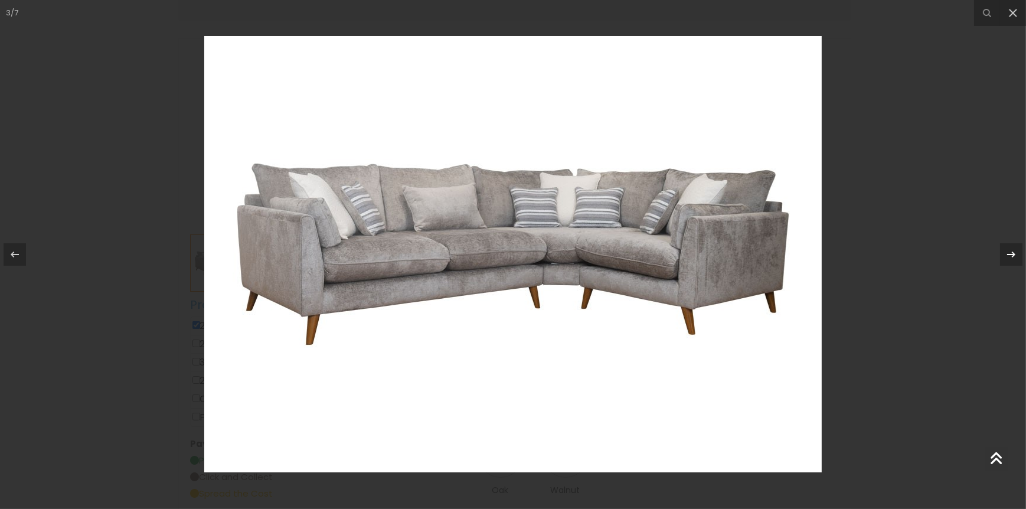
click at [1010, 248] on icon at bounding box center [1011, 254] width 14 height 14
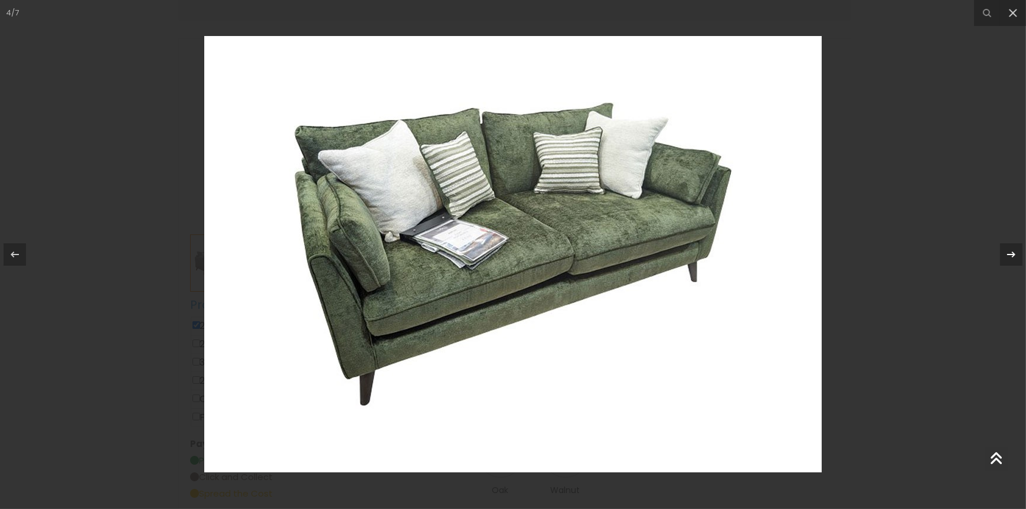
click at [1010, 248] on icon at bounding box center [1011, 254] width 14 height 14
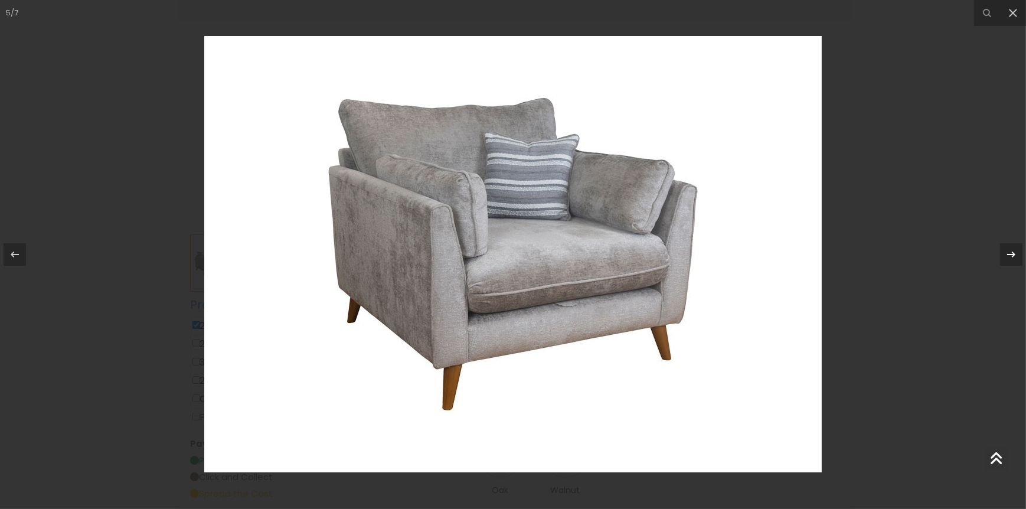
click at [1010, 248] on icon at bounding box center [1011, 254] width 14 height 14
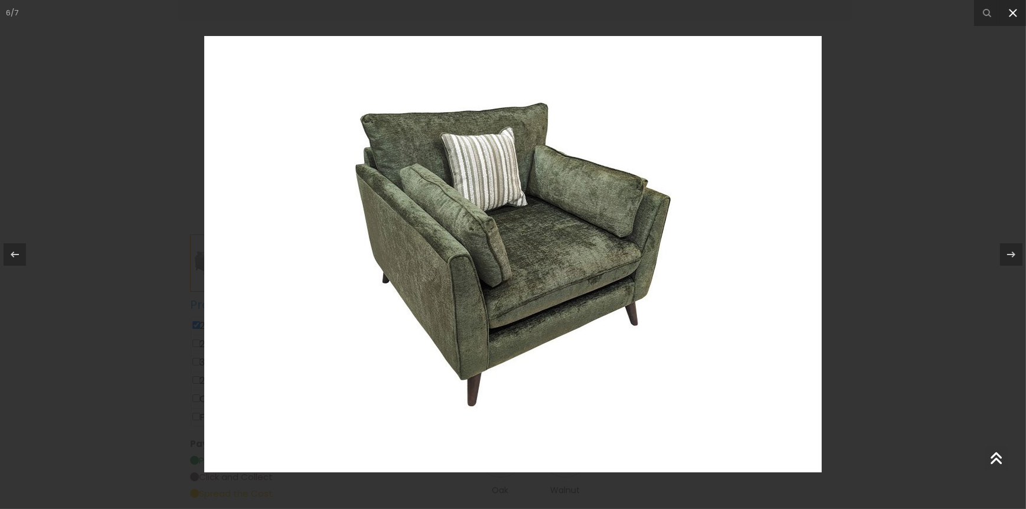
click at [1012, 11] on icon at bounding box center [1012, 13] width 14 height 14
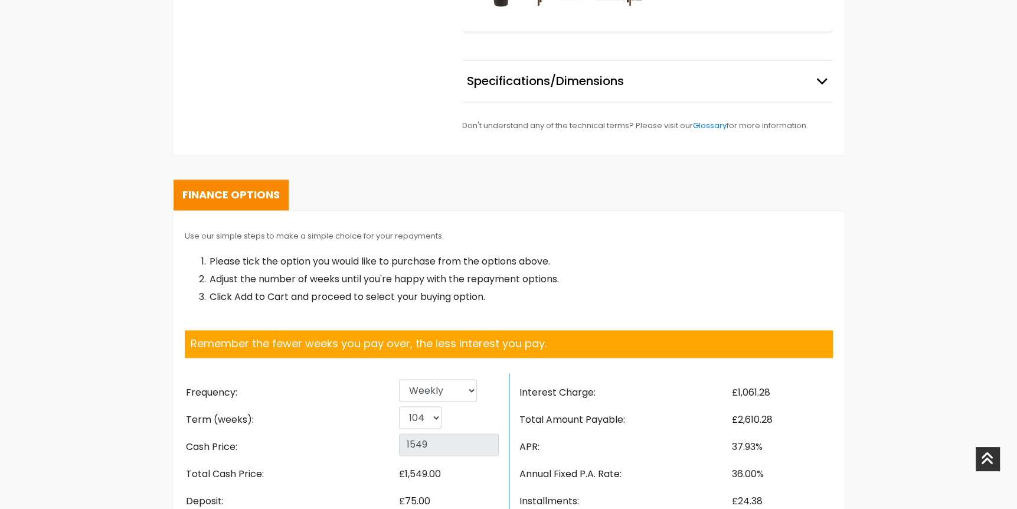
scroll to position [1239, 0]
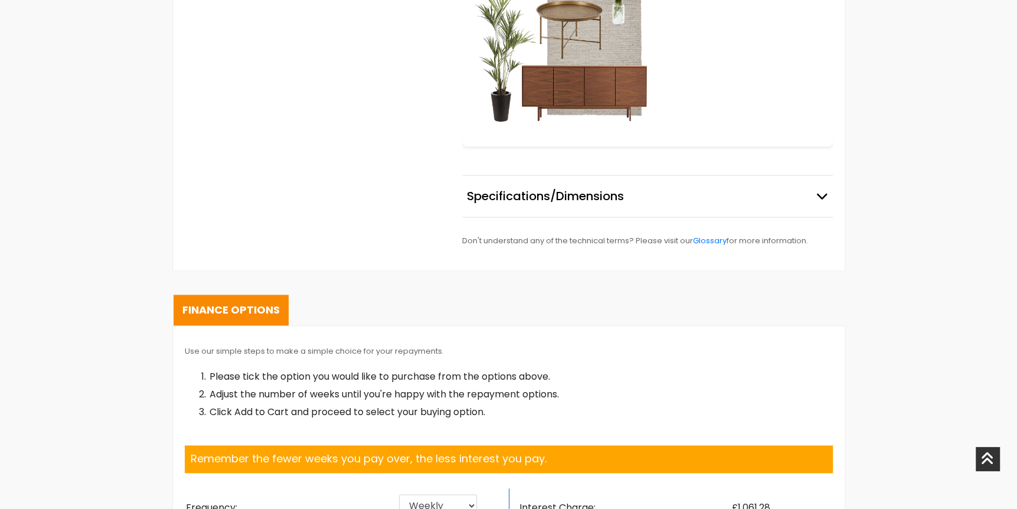
click at [630, 193] on button "Specifications/Dimensions" at bounding box center [647, 195] width 371 height 41
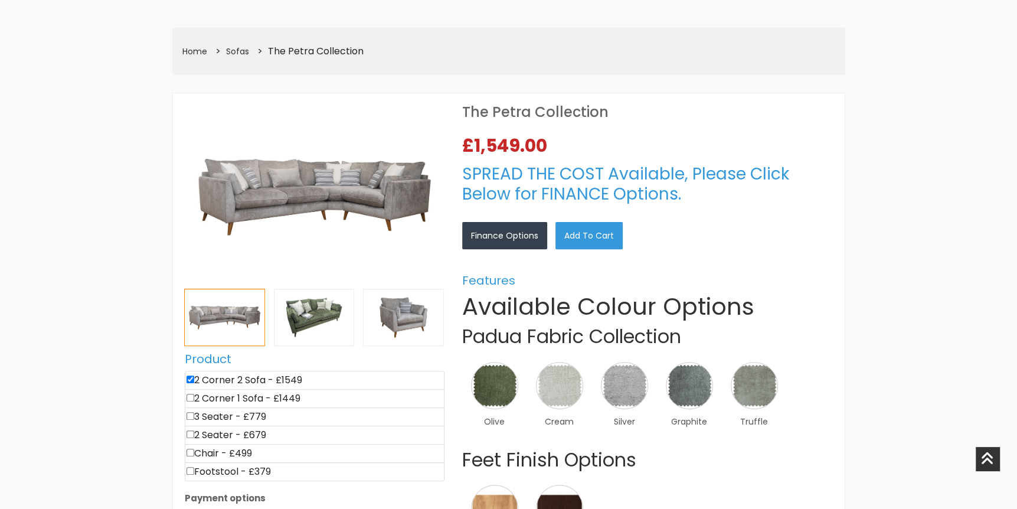
scroll to position [0, 0]
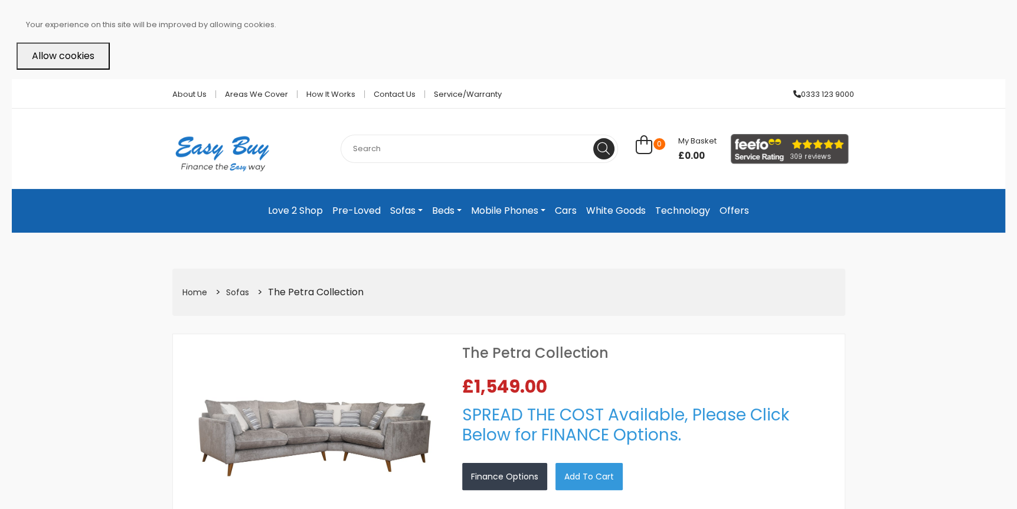
click at [362, 208] on link "Pre-Loved" at bounding box center [356, 210] width 58 height 25
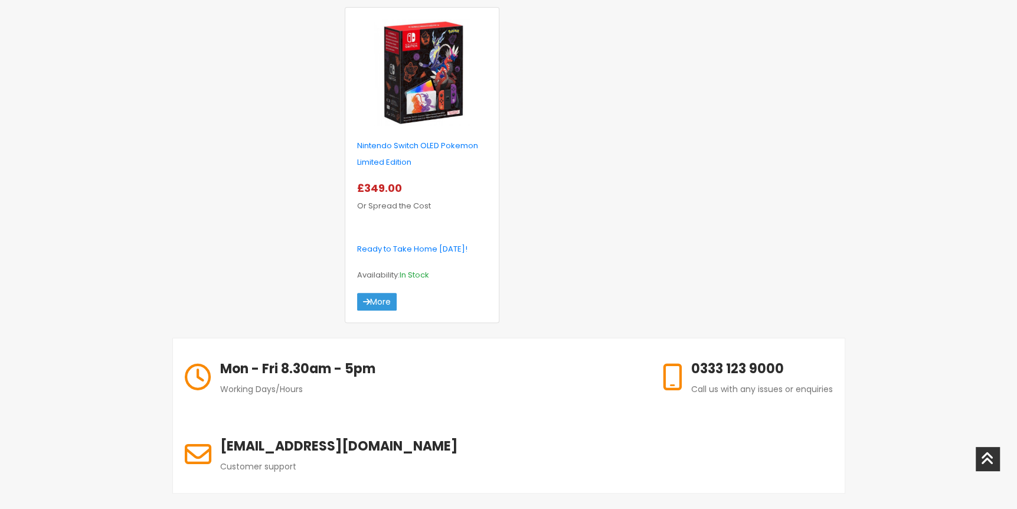
scroll to position [472, 0]
